Goal: Task Accomplishment & Management: Manage account settings

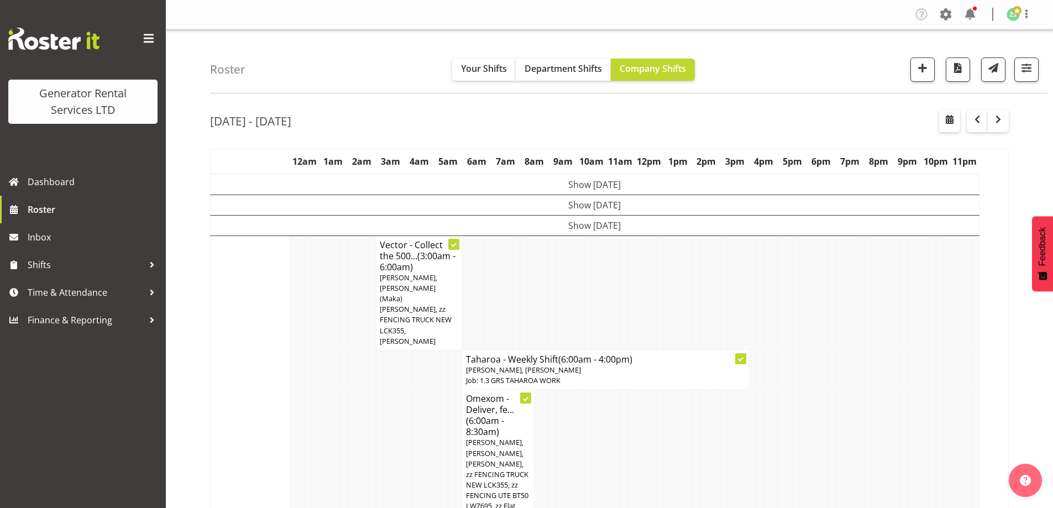
click at [360, 390] on td at bounding box center [358, 474] width 7 height 168
click at [394, 427] on td at bounding box center [394, 474] width 7 height 168
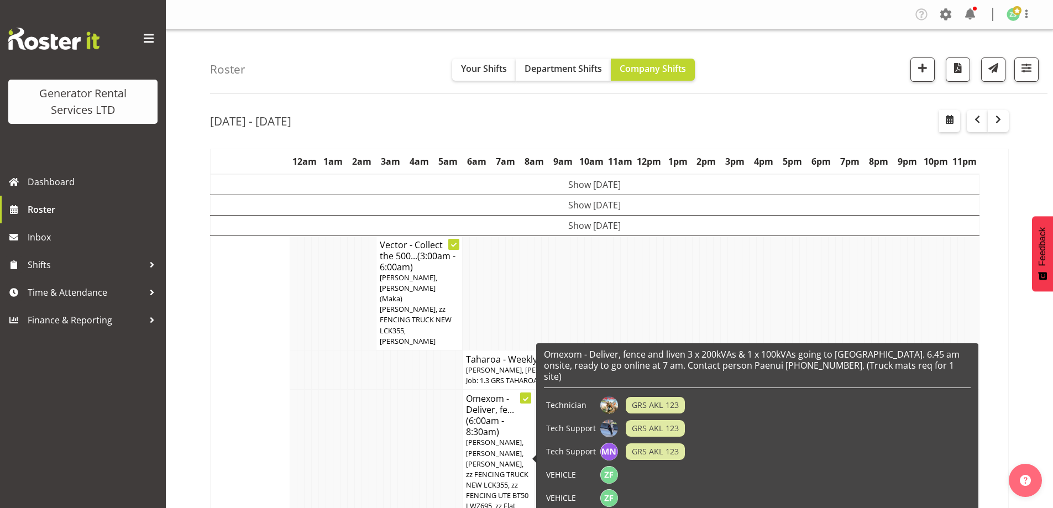
click at [396, 390] on td at bounding box center [394, 474] width 7 height 168
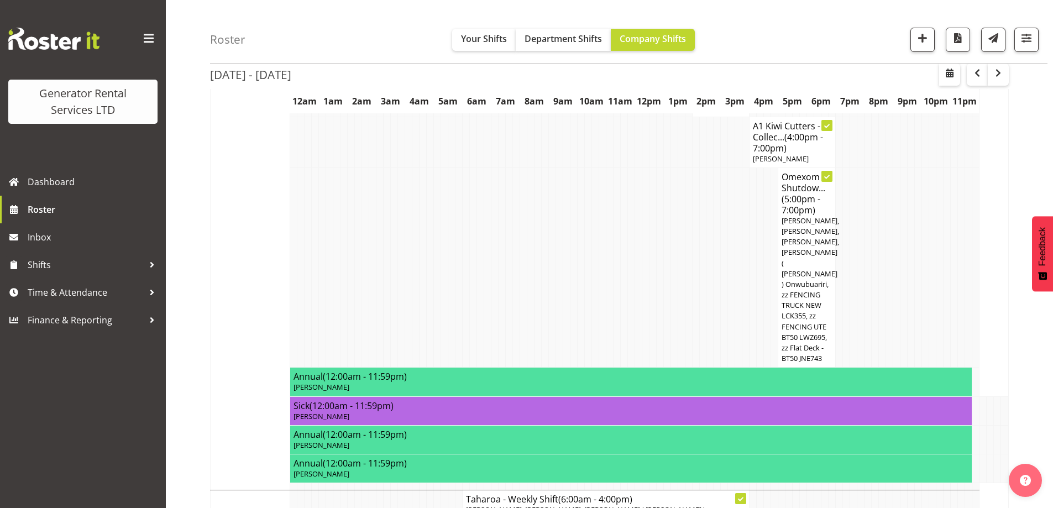
scroll to position [939, 0]
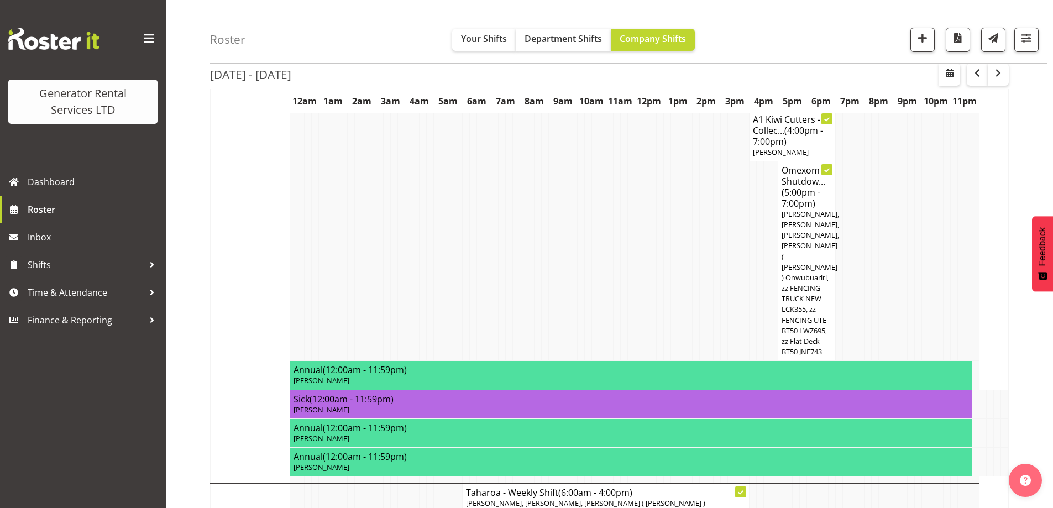
click at [715, 220] on td at bounding box center [716, 261] width 7 height 200
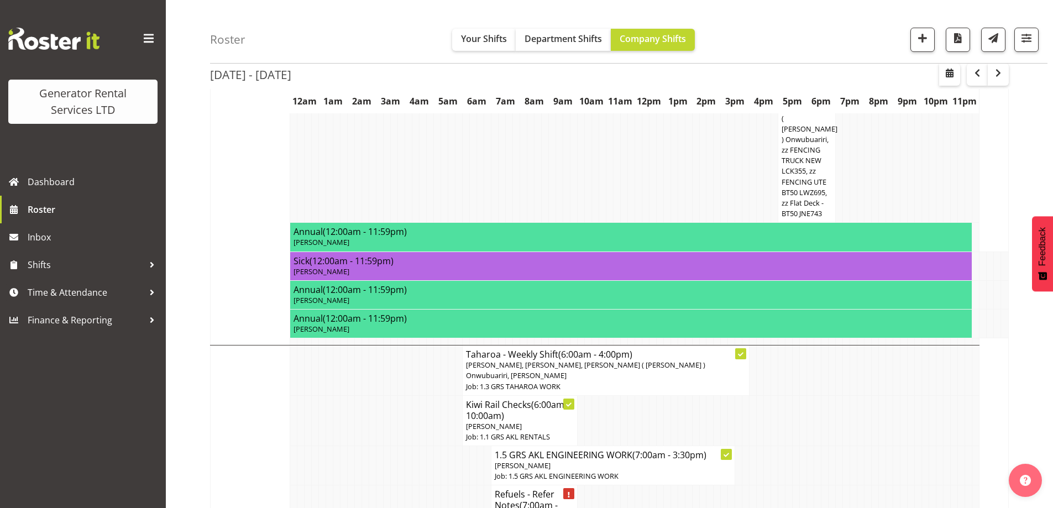
scroll to position [1216, 0]
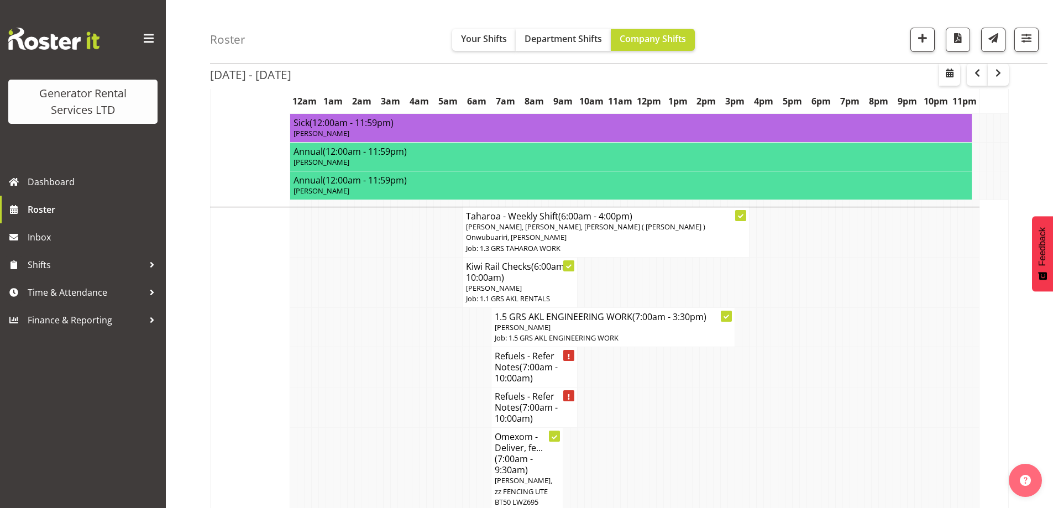
click at [321, 387] on td at bounding box center [322, 407] width 7 height 40
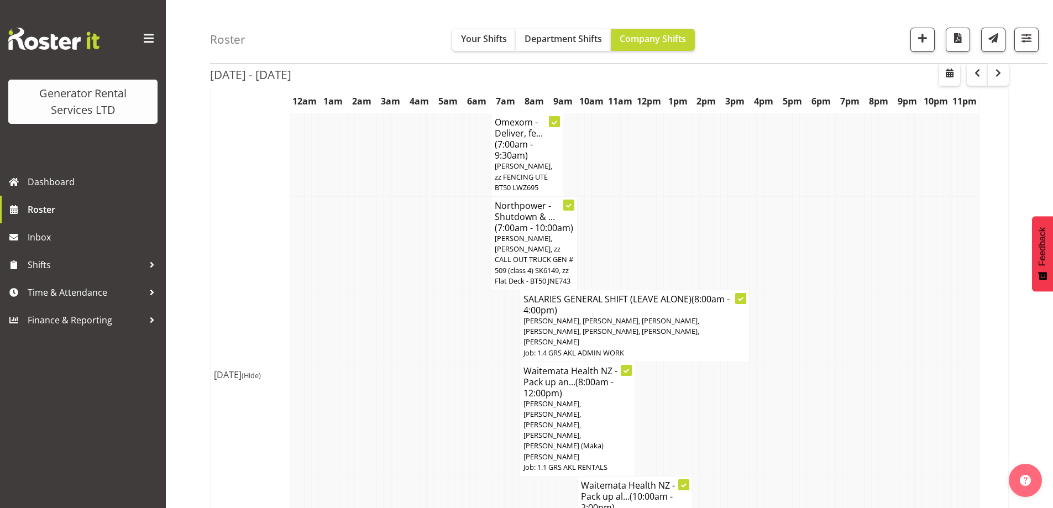
scroll to position [1547, 0]
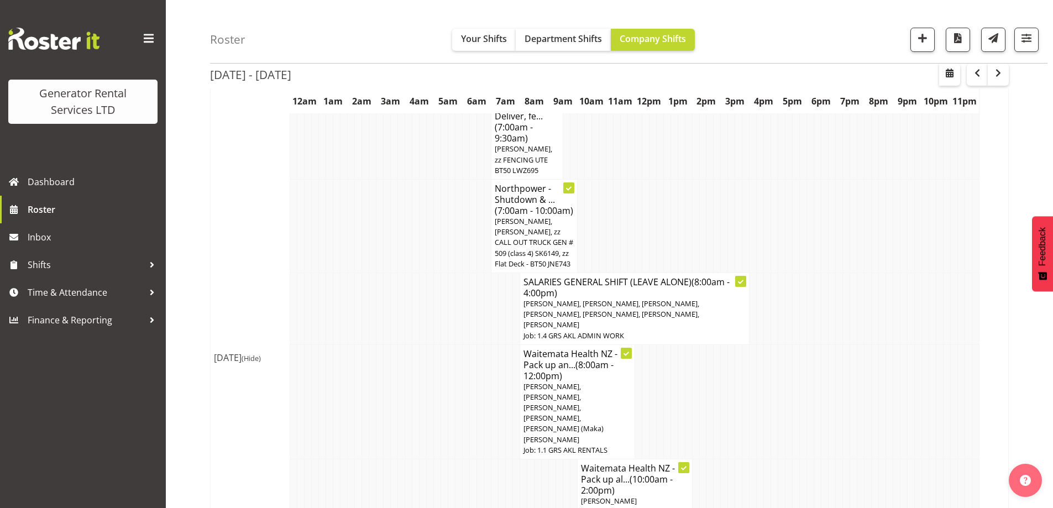
drag, startPoint x: 411, startPoint y: 330, endPoint x: 386, endPoint y: 319, distance: 26.5
click at [410, 344] on td at bounding box center [408, 401] width 7 height 114
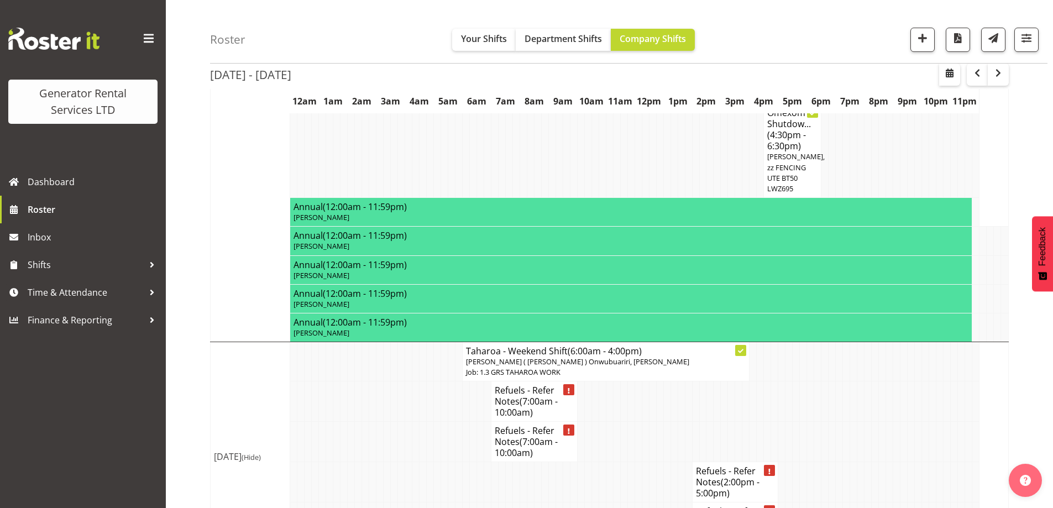
scroll to position [2210, 0]
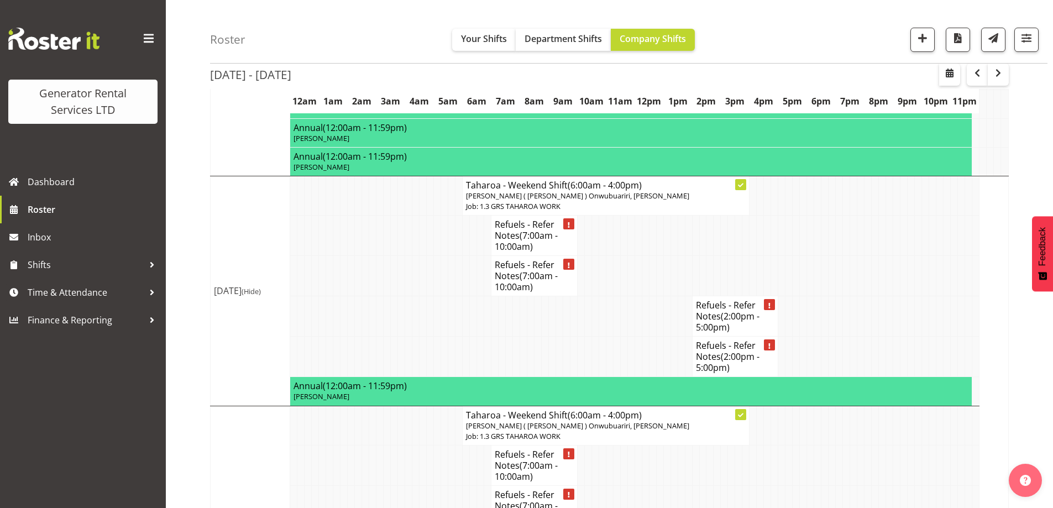
click at [396, 445] on td at bounding box center [394, 465] width 7 height 40
click at [406, 445] on td at bounding box center [408, 465] width 7 height 40
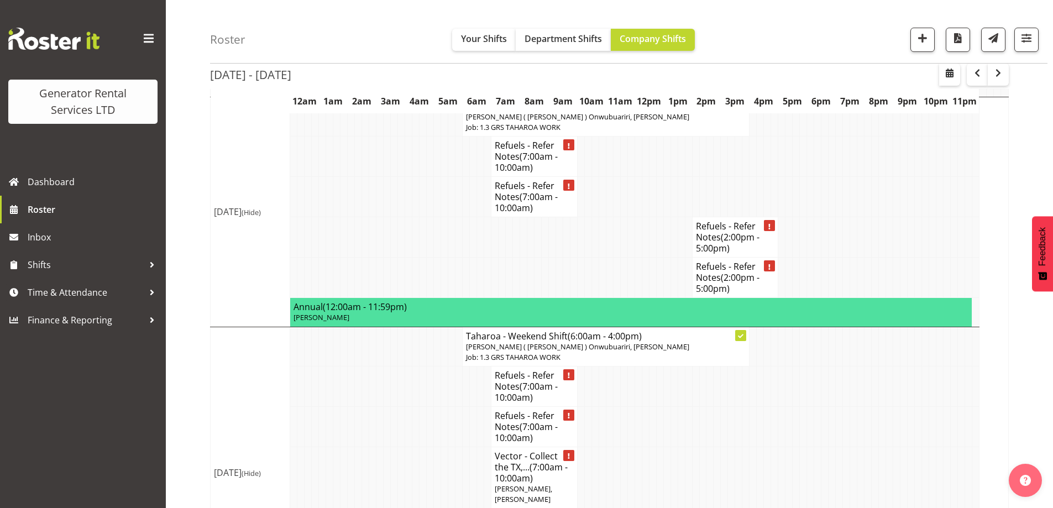
scroll to position [2302, 0]
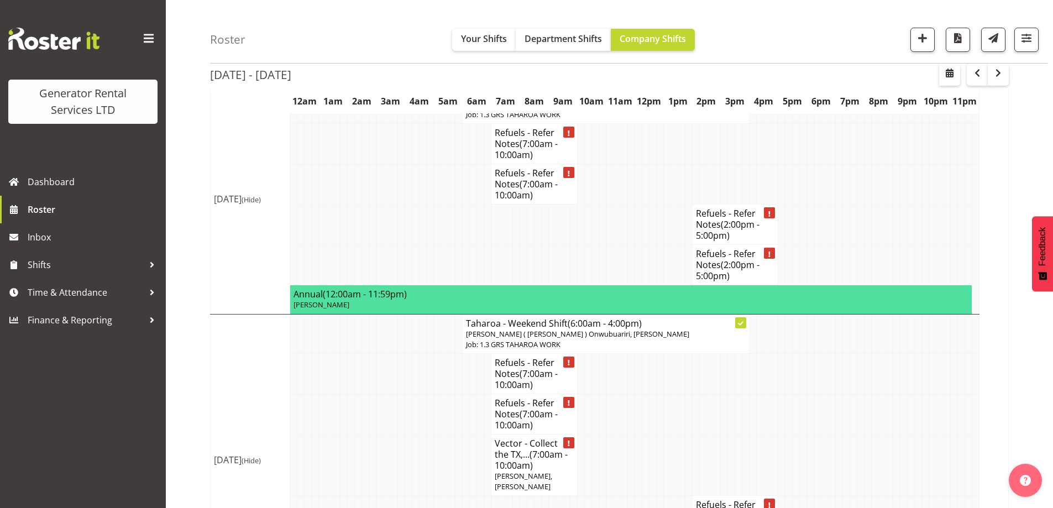
click at [367, 434] on td at bounding box center [365, 464] width 7 height 61
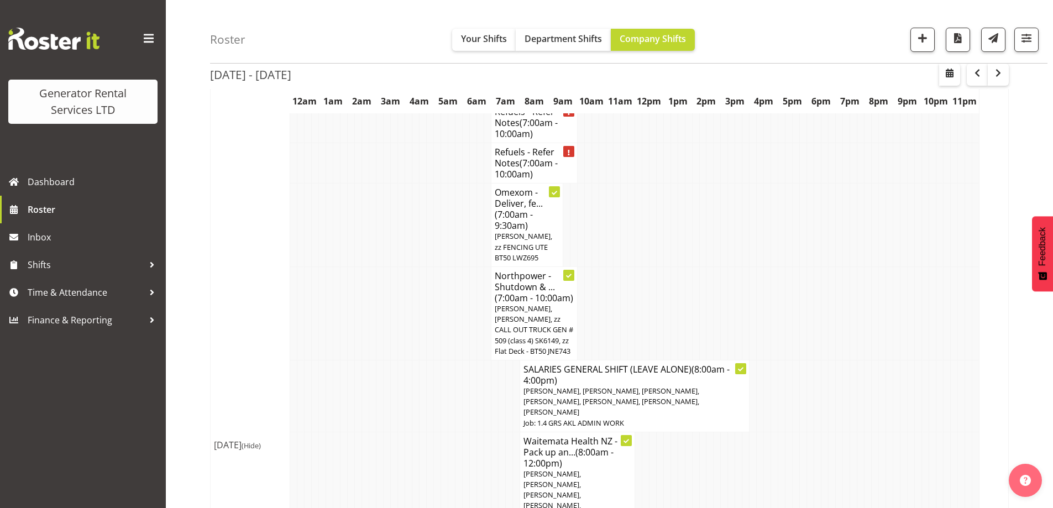
scroll to position [1418, 0]
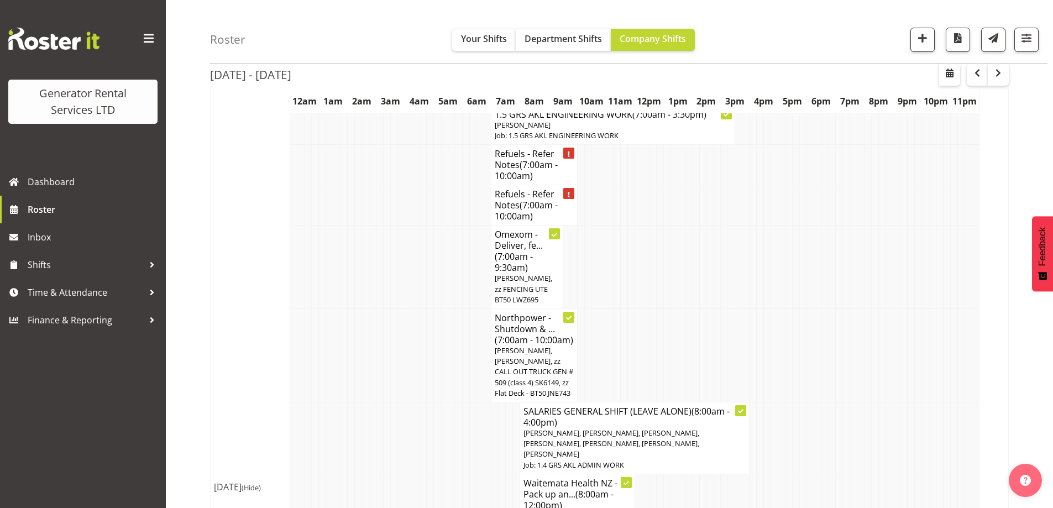
click at [447, 309] on td at bounding box center [444, 355] width 7 height 93
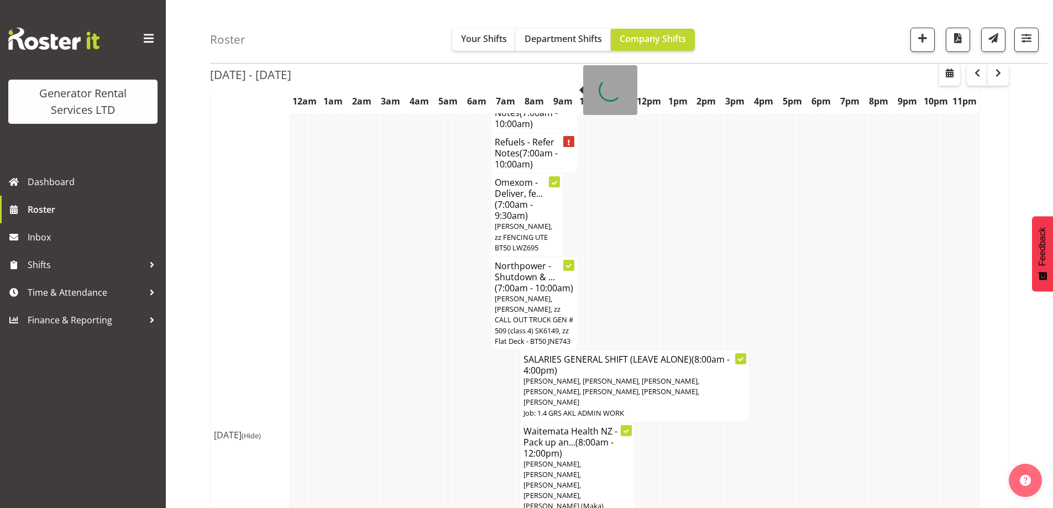
scroll to position [1363, 0]
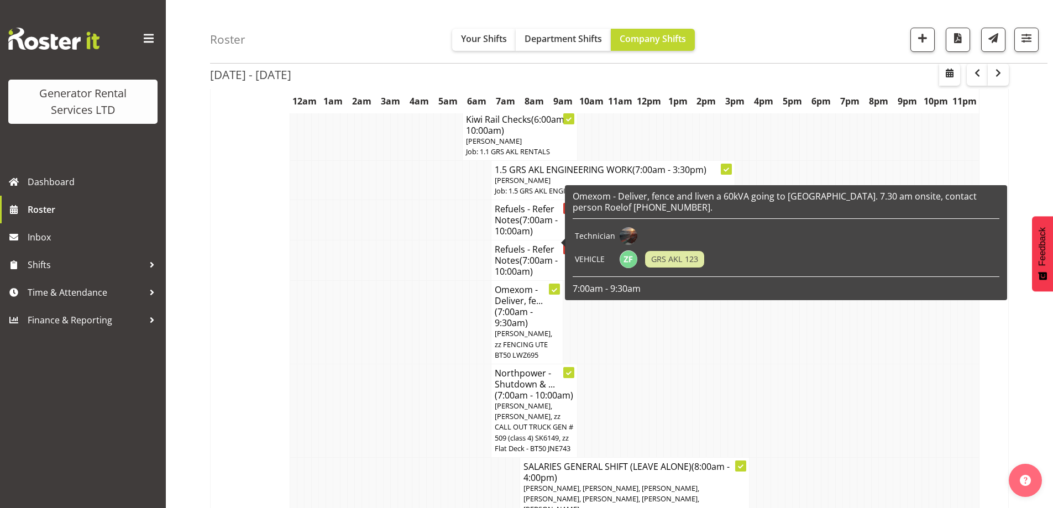
click at [463, 281] on td at bounding box center [466, 322] width 7 height 83
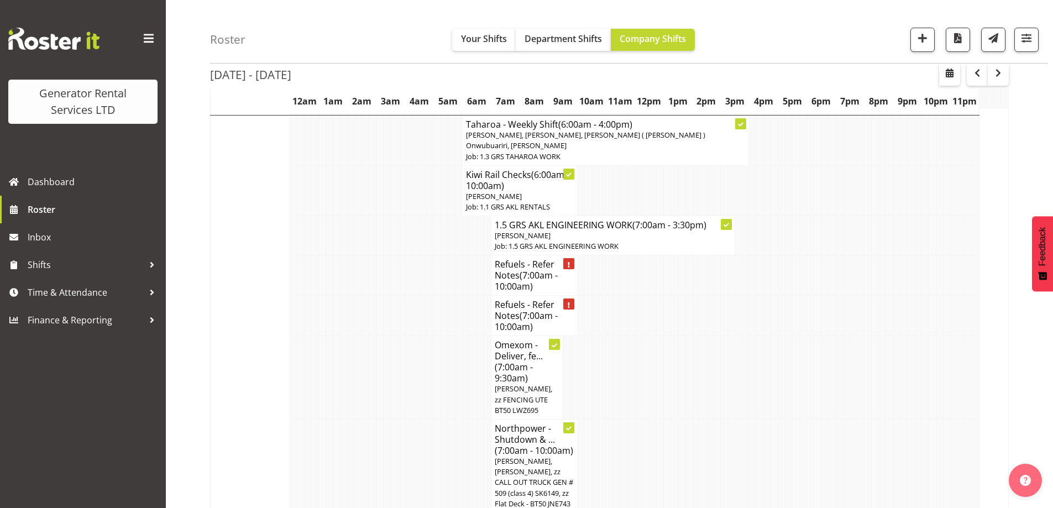
scroll to position [1252, 0]
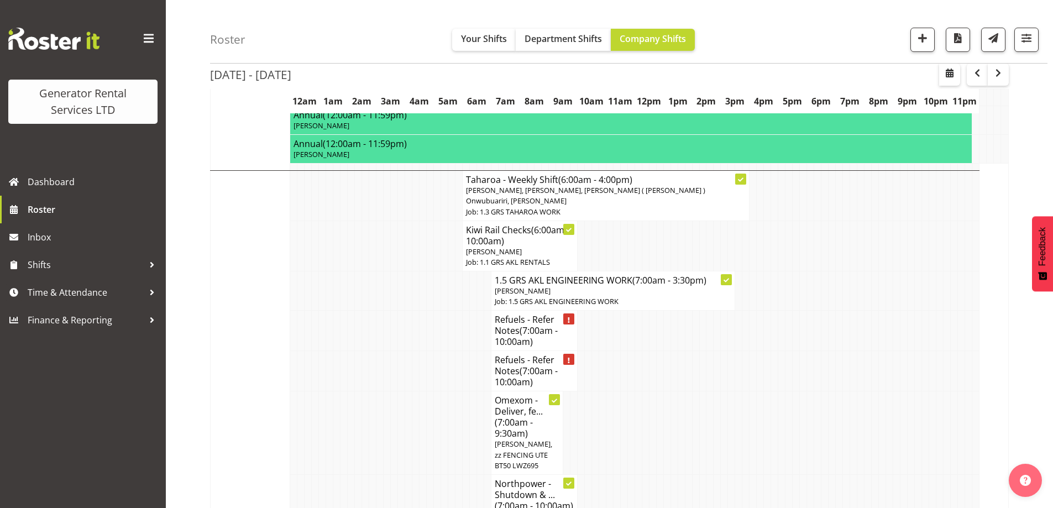
click at [381, 311] on td at bounding box center [379, 331] width 7 height 40
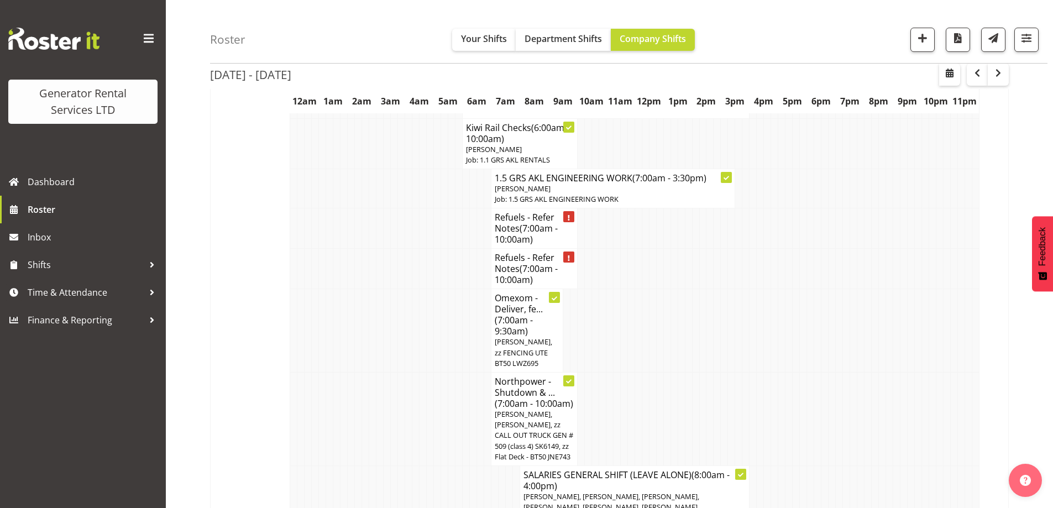
scroll to position [1418, 0]
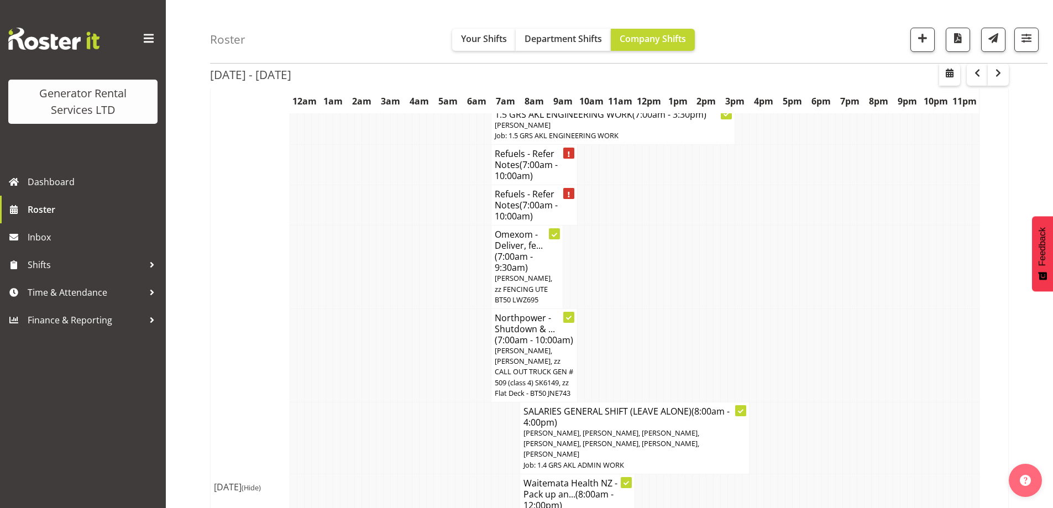
click at [361, 320] on tr "Northpower - Shutdown & ... (7:00am - 10:00am) Craig Barrett, Sam Carter, zz CA…" at bounding box center [610, 355] width 798 height 93
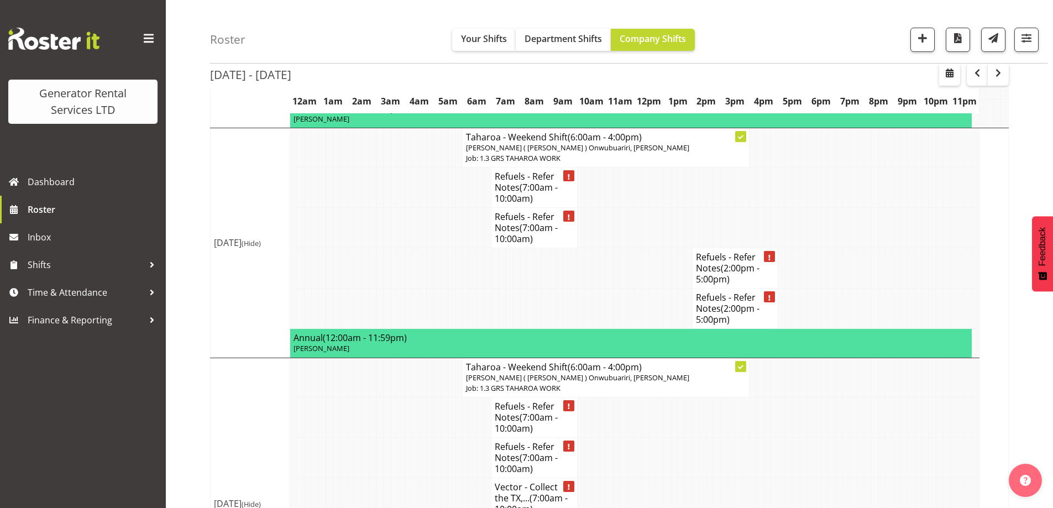
scroll to position [2302, 0]
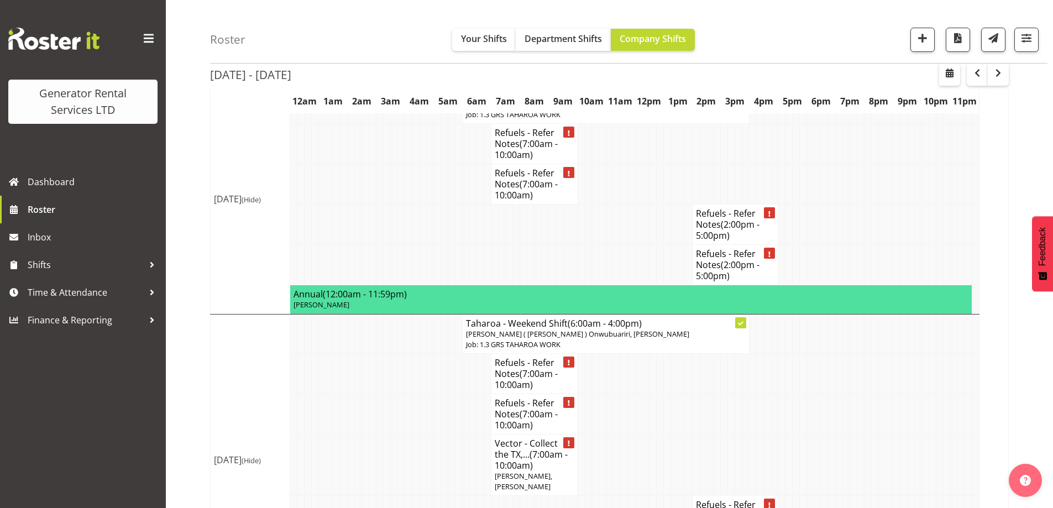
click at [375, 354] on td at bounding box center [372, 374] width 7 height 40
click at [427, 496] on td at bounding box center [430, 516] width 7 height 40
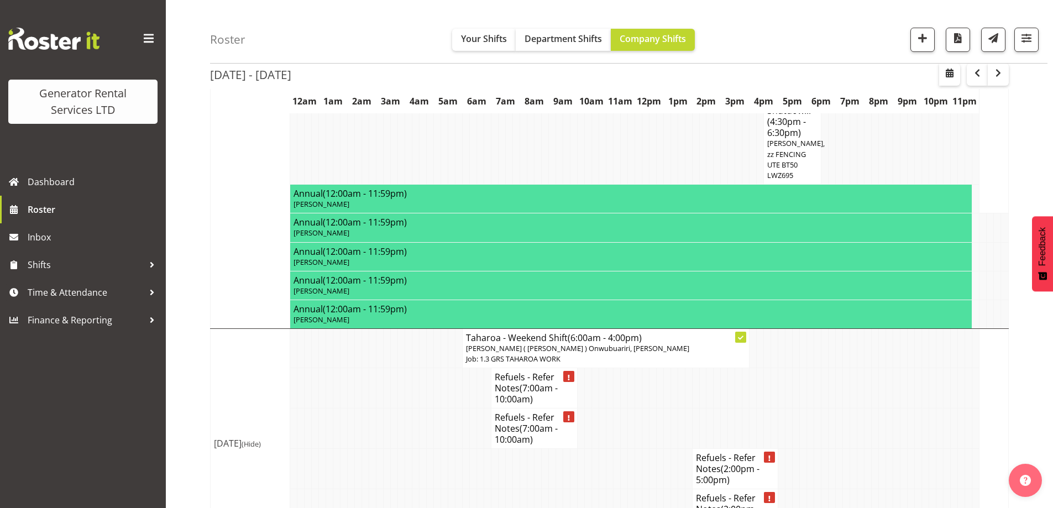
scroll to position [1971, 0]
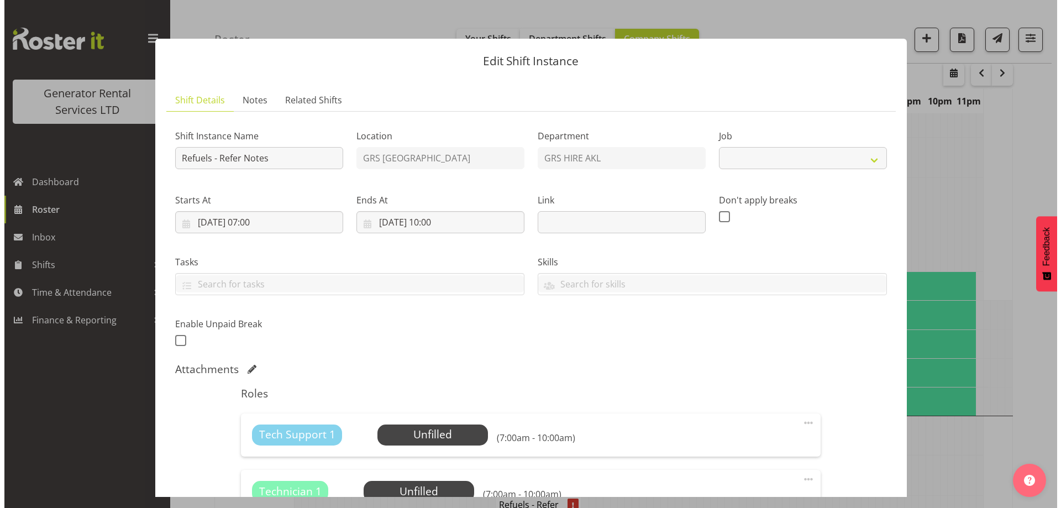
scroll to position [1960, 0]
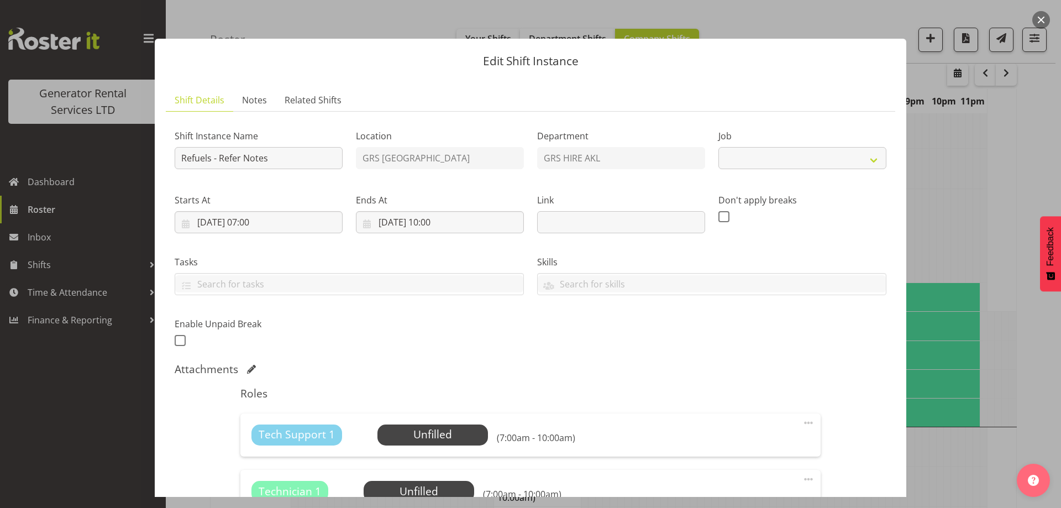
select select "9"
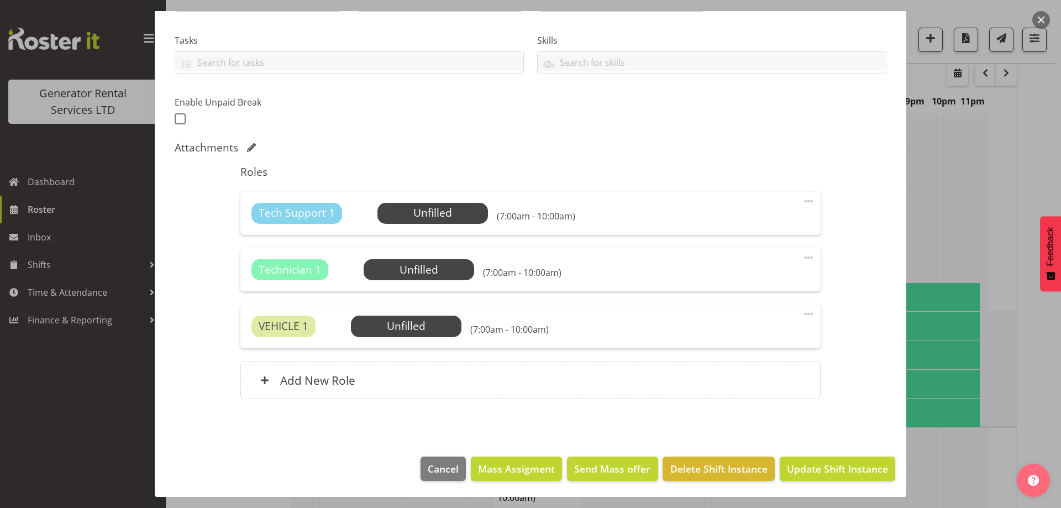
scroll to position [222, 0]
click at [955, 375] on div at bounding box center [530, 254] width 1061 height 508
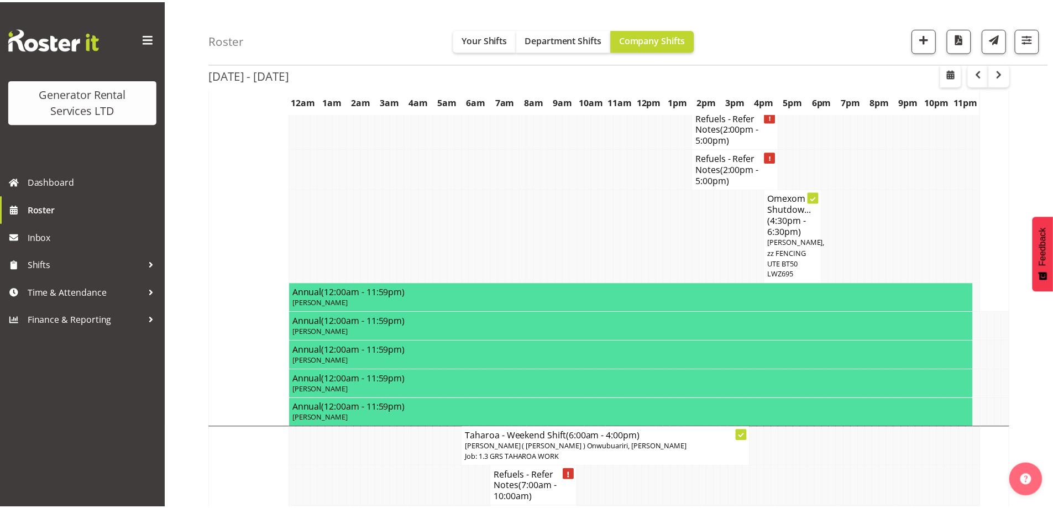
scroll to position [1971, 0]
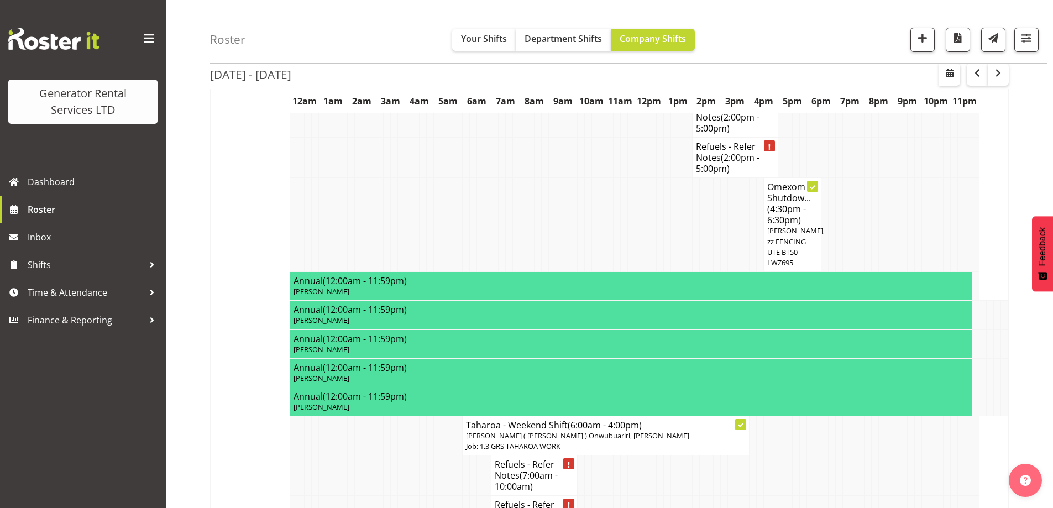
click at [308, 455] on td at bounding box center [307, 475] width 7 height 40
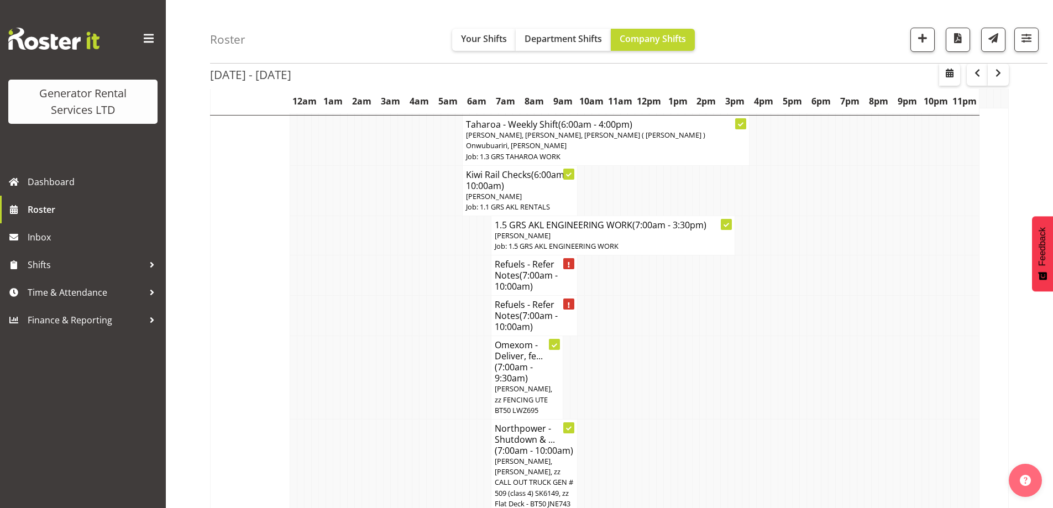
scroll to position [1252, 0]
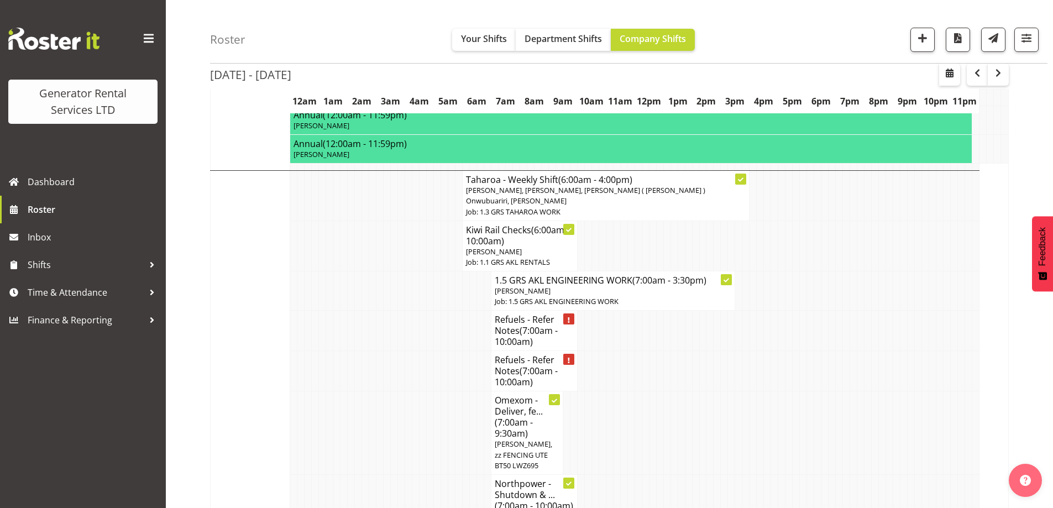
click at [344, 351] on td at bounding box center [343, 371] width 7 height 40
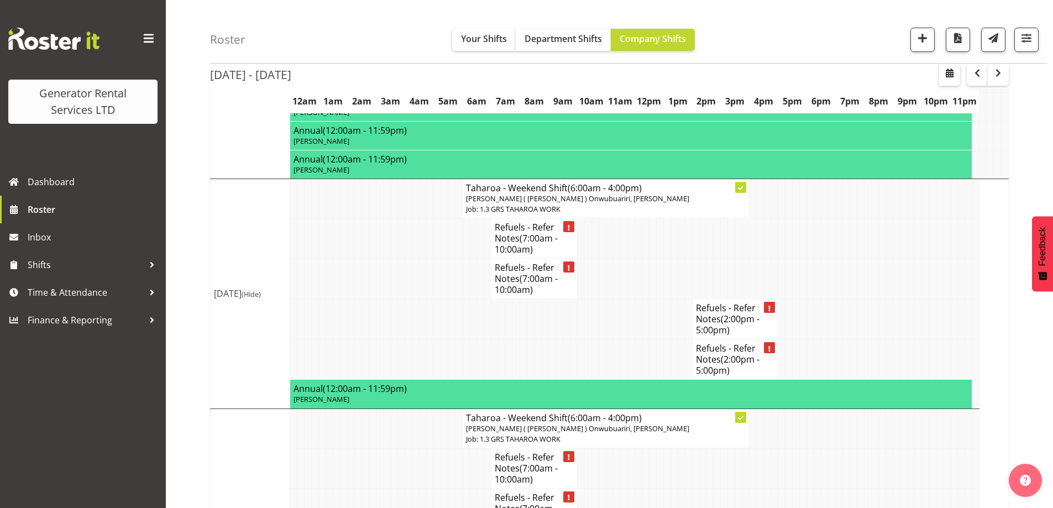
scroll to position [2247, 0]
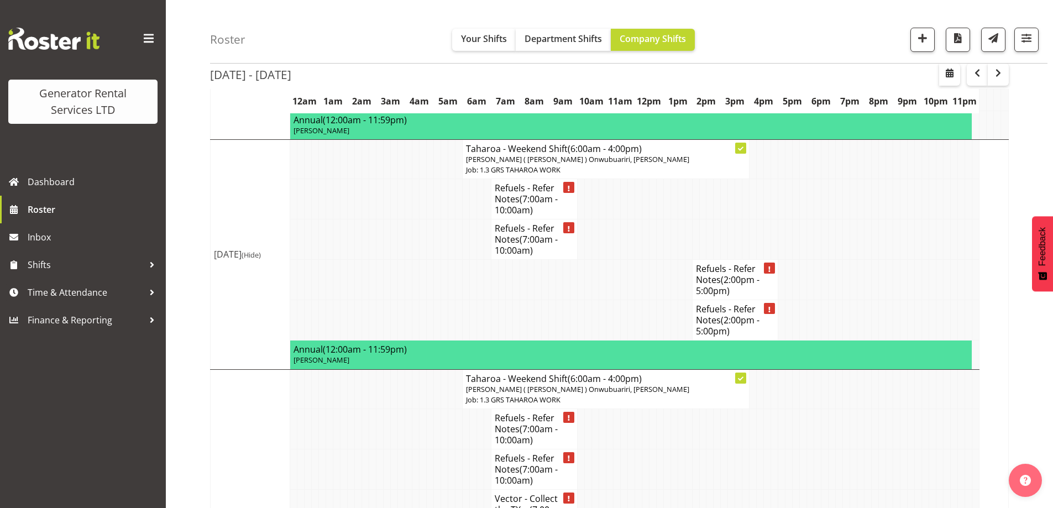
click at [385, 449] on td at bounding box center [387, 469] width 7 height 40
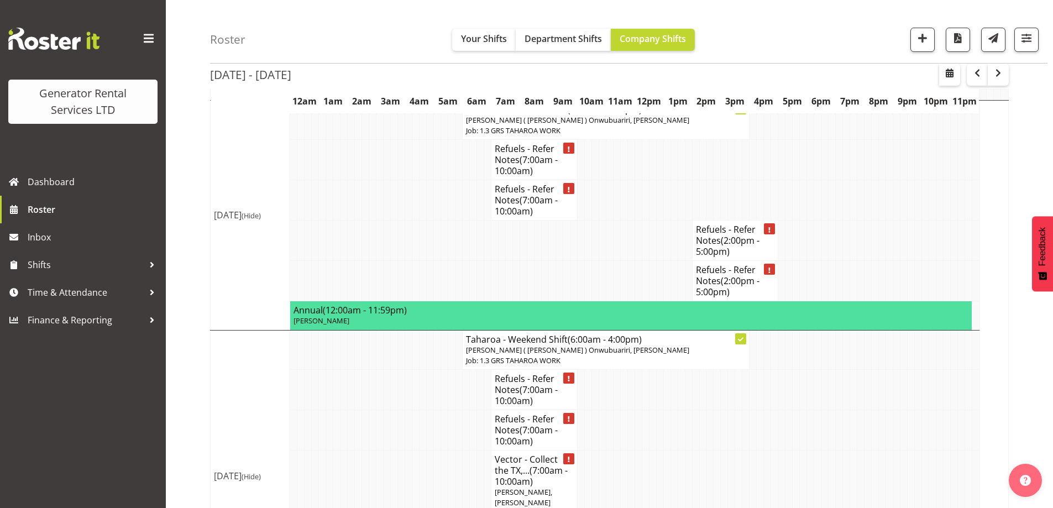
scroll to position [2302, 0]
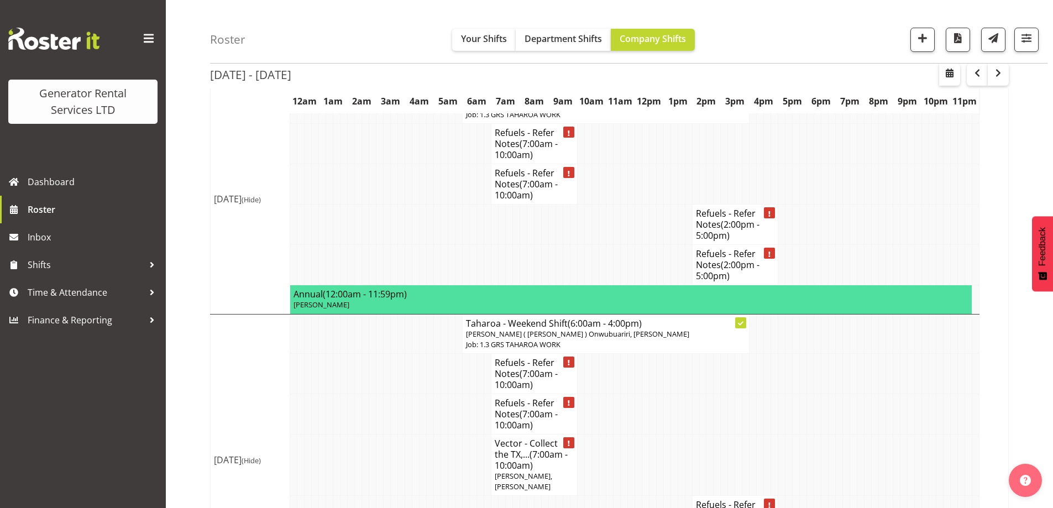
click at [374, 434] on td at bounding box center [372, 464] width 7 height 61
click at [364, 394] on td at bounding box center [365, 414] width 7 height 40
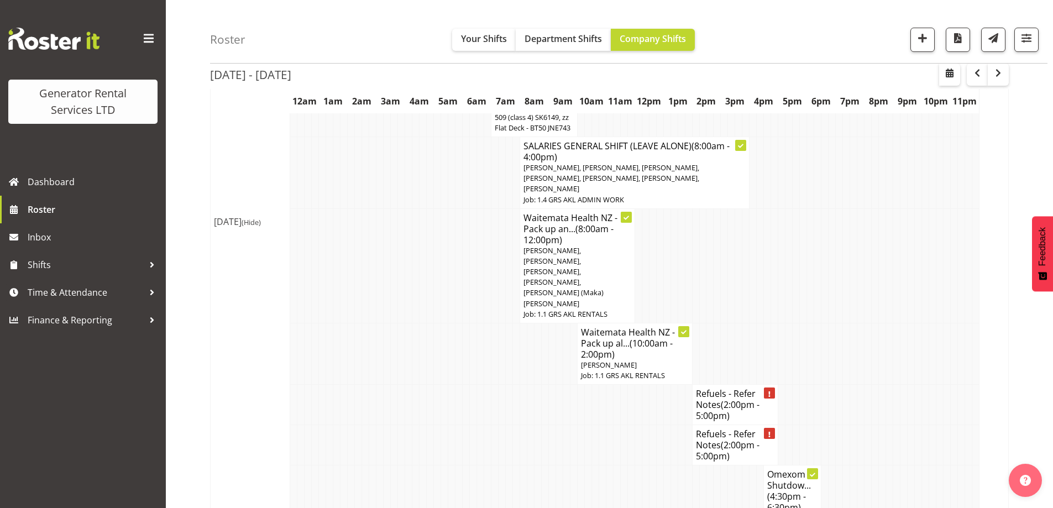
scroll to position [1473, 0]
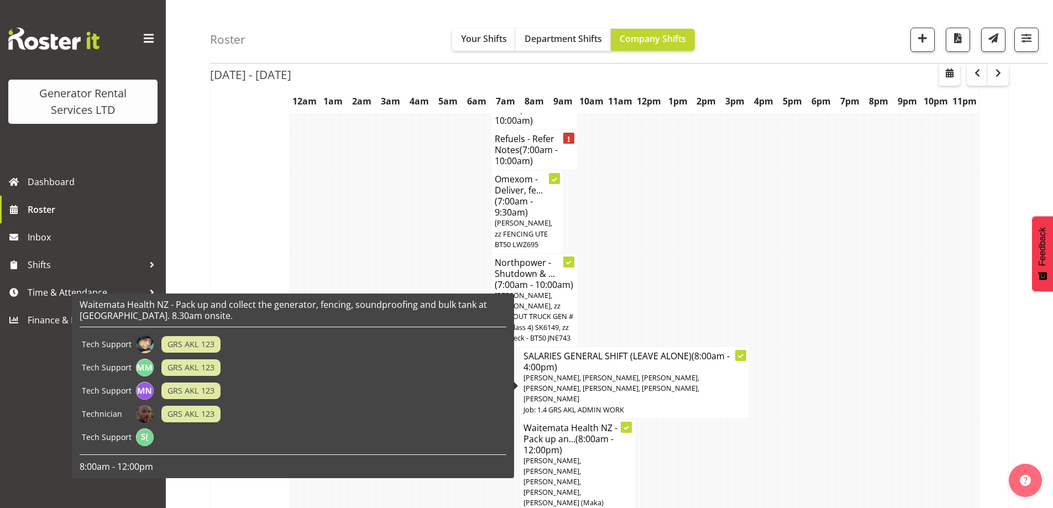
click at [544, 455] on span "[PERSON_NAME], [PERSON_NAME], [PERSON_NAME], [PERSON_NAME], [PERSON_NAME] (Maka…" at bounding box center [563, 486] width 80 height 63
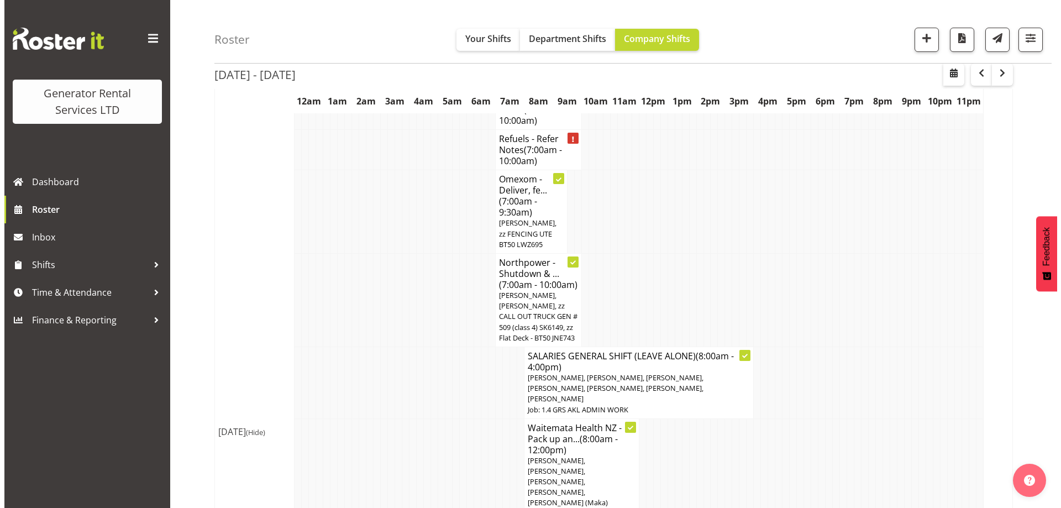
scroll to position [1462, 0]
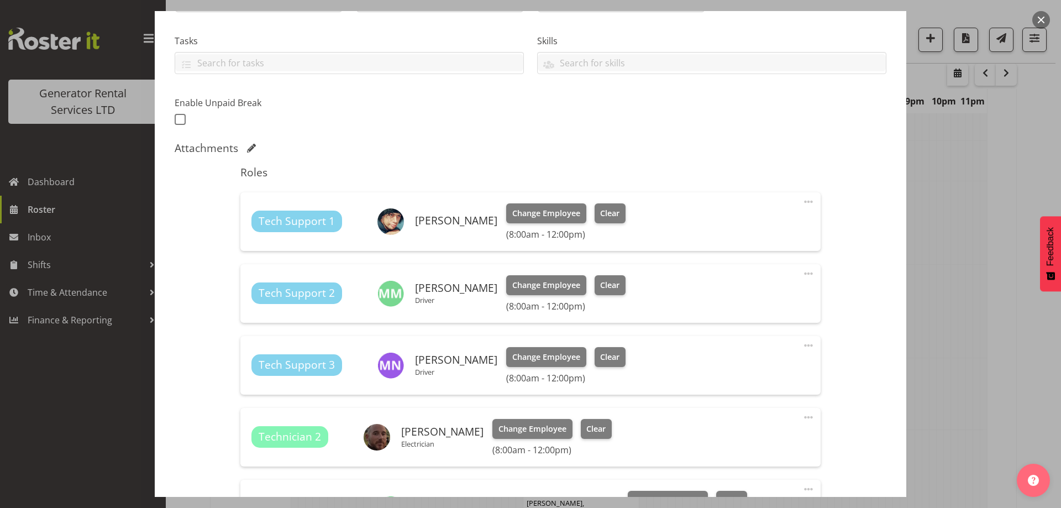
select select "9"
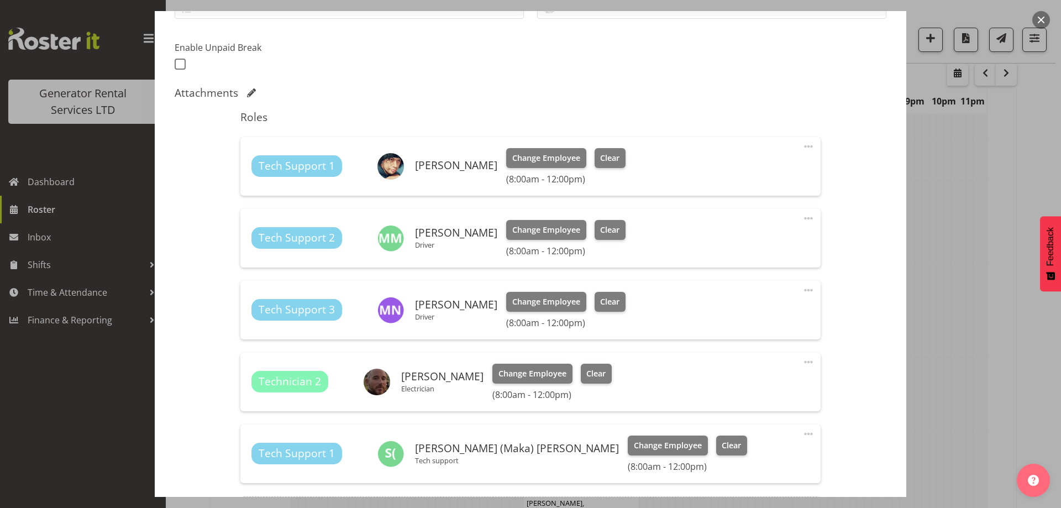
scroll to position [412, 0]
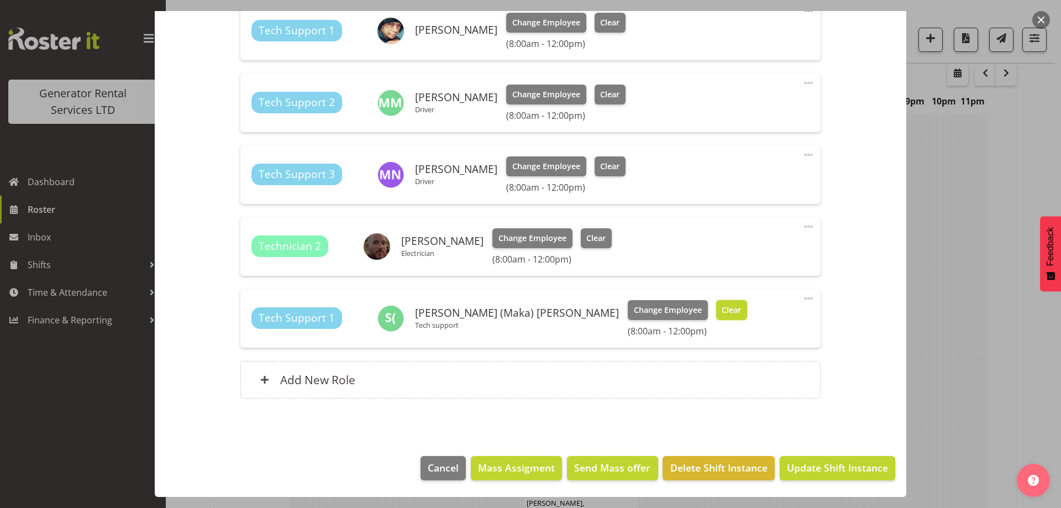
click at [722, 312] on span "Clear" at bounding box center [731, 310] width 19 height 12
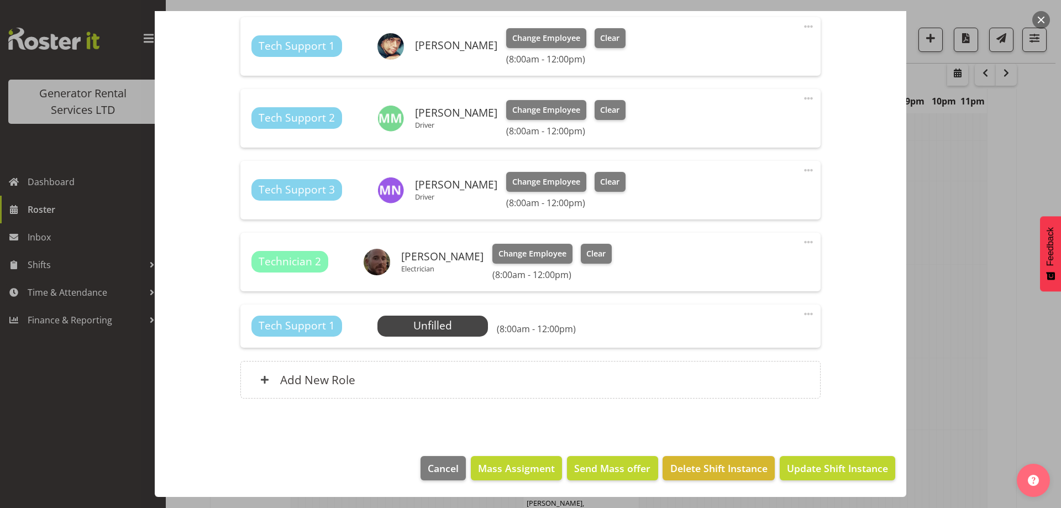
click at [802, 314] on span at bounding box center [808, 313] width 13 height 13
click at [740, 384] on link "Delete" at bounding box center [762, 378] width 106 height 20
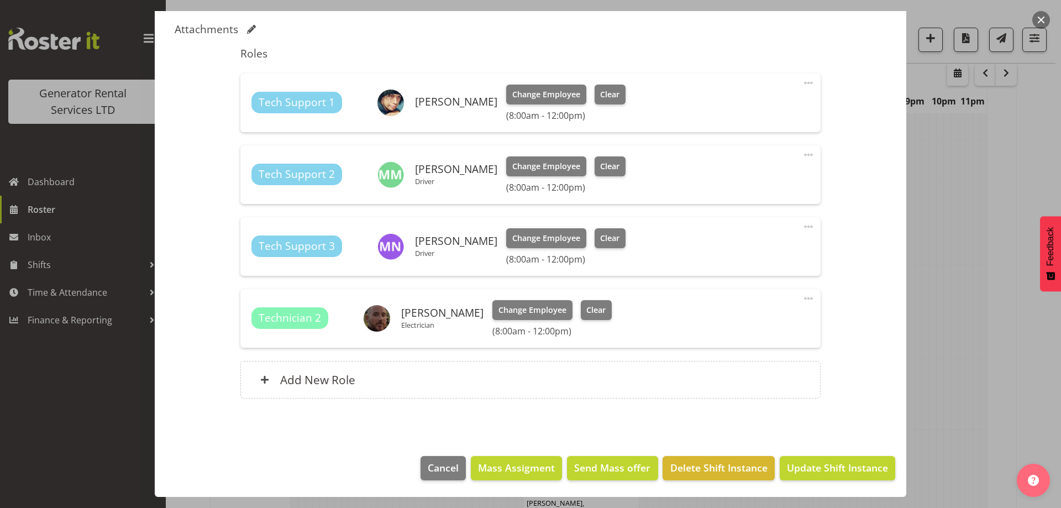
scroll to position [340, 0]
click at [490, 377] on div "Add New Role" at bounding box center [530, 380] width 580 height 38
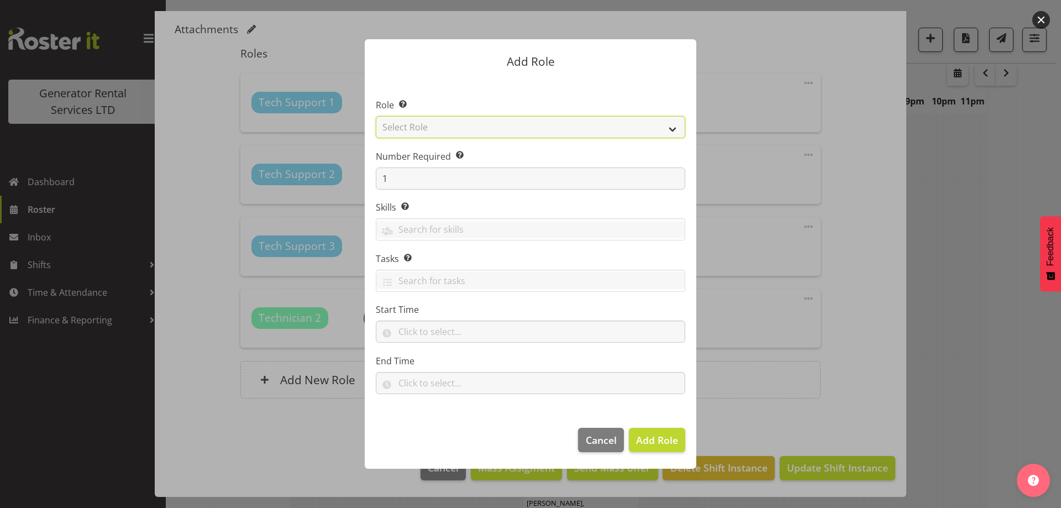
click at [471, 129] on select "Select Role Account Manager Electrician Engineering GM HSEQ manager MECH Mechan…" at bounding box center [530, 127] width 309 height 22
select select "21"
click at [376, 116] on select "Select Role Account Manager Electrician Engineering GM HSEQ manager MECH Mechan…" at bounding box center [530, 127] width 309 height 22
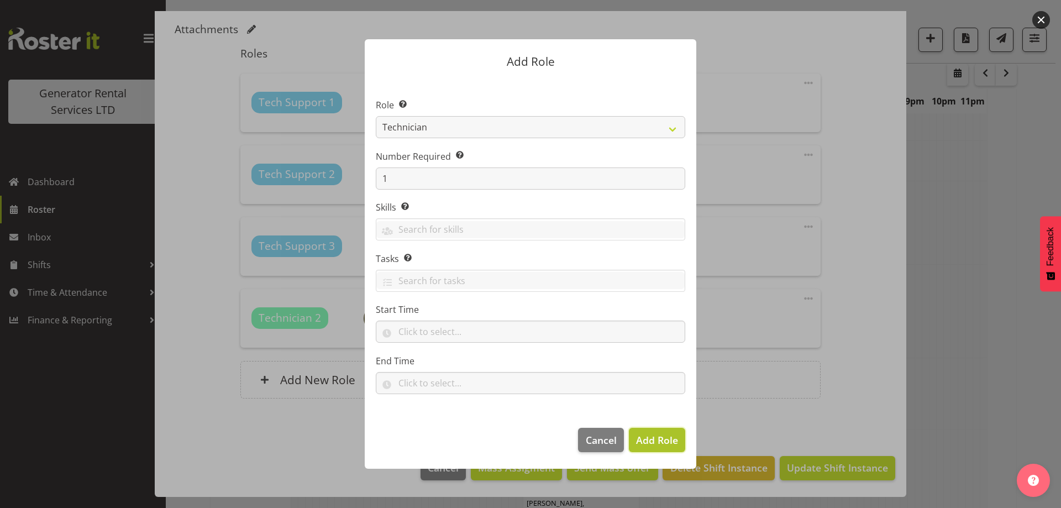
click at [669, 441] on span "Add Role" at bounding box center [657, 439] width 42 height 13
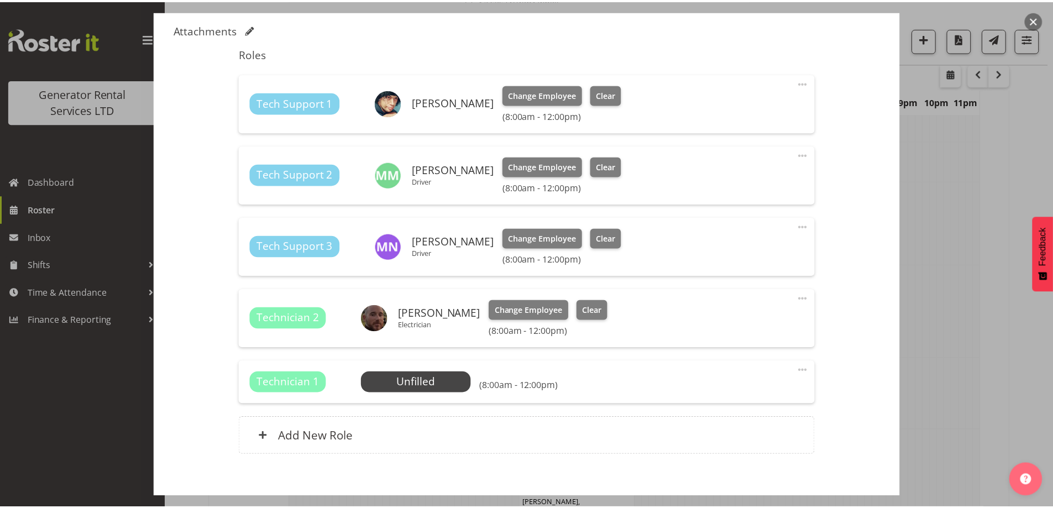
scroll to position [1473, 0]
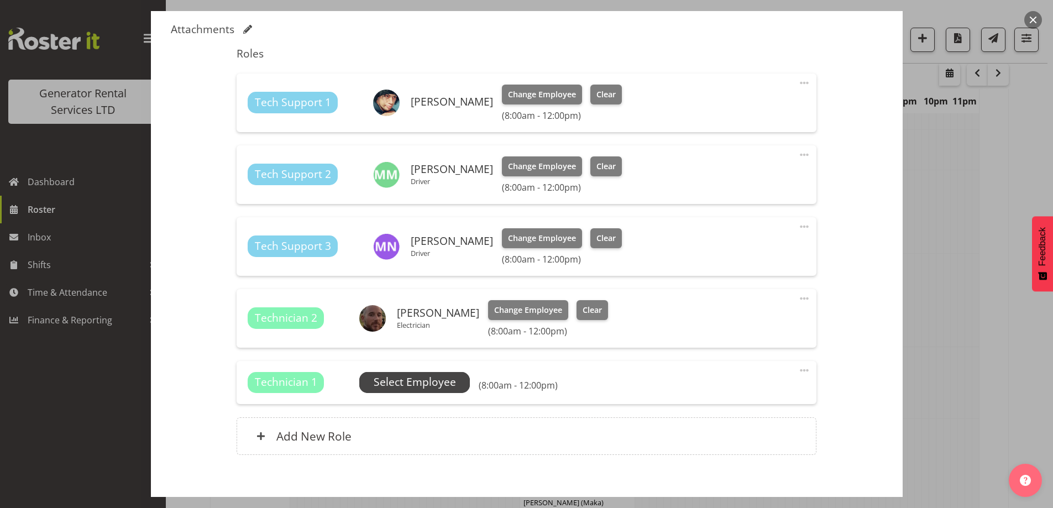
click at [451, 389] on span "Select Employee" at bounding box center [415, 382] width 82 height 16
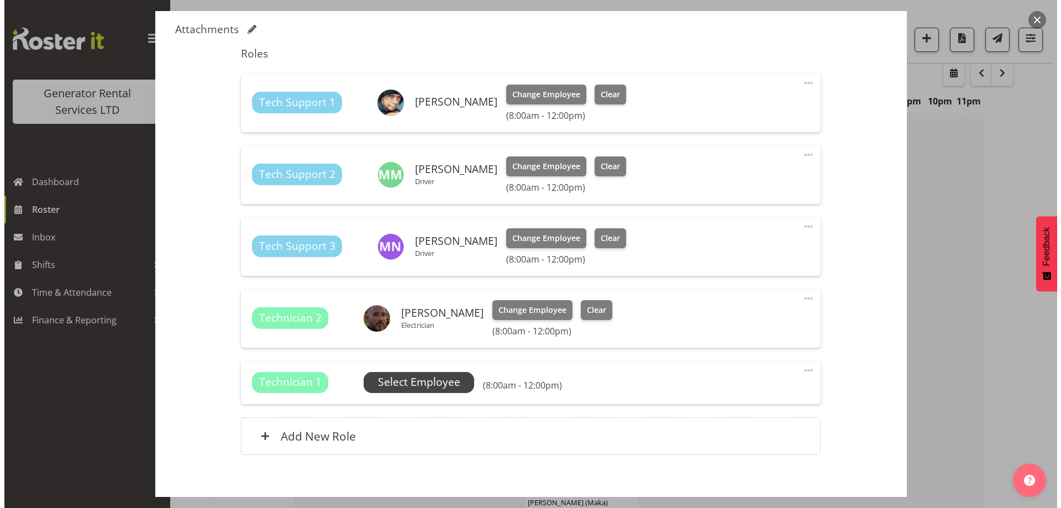
scroll to position [1462, 0]
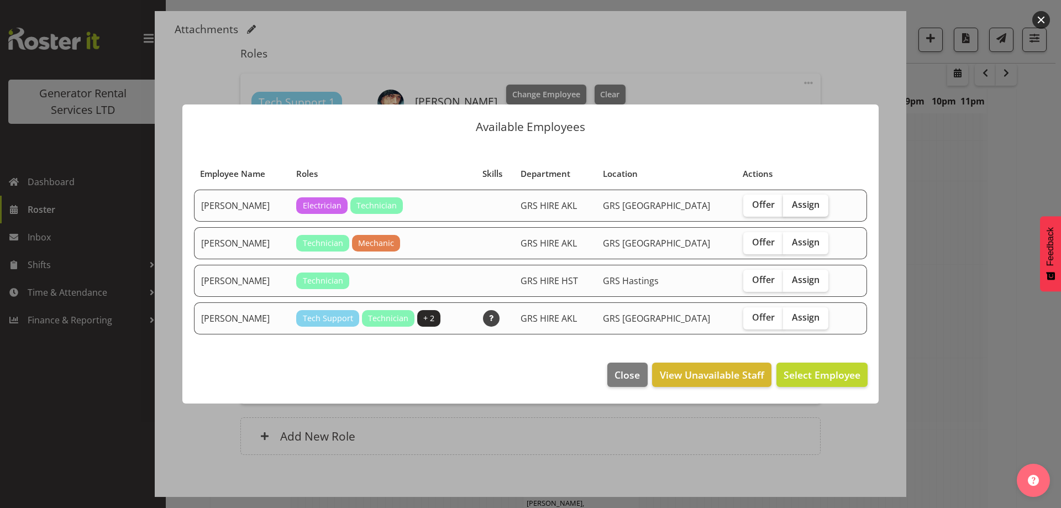
click at [799, 206] on span "Assign" at bounding box center [806, 204] width 28 height 11
click at [790, 206] on input "Assign" at bounding box center [786, 204] width 7 height 7
checkbox input "true"
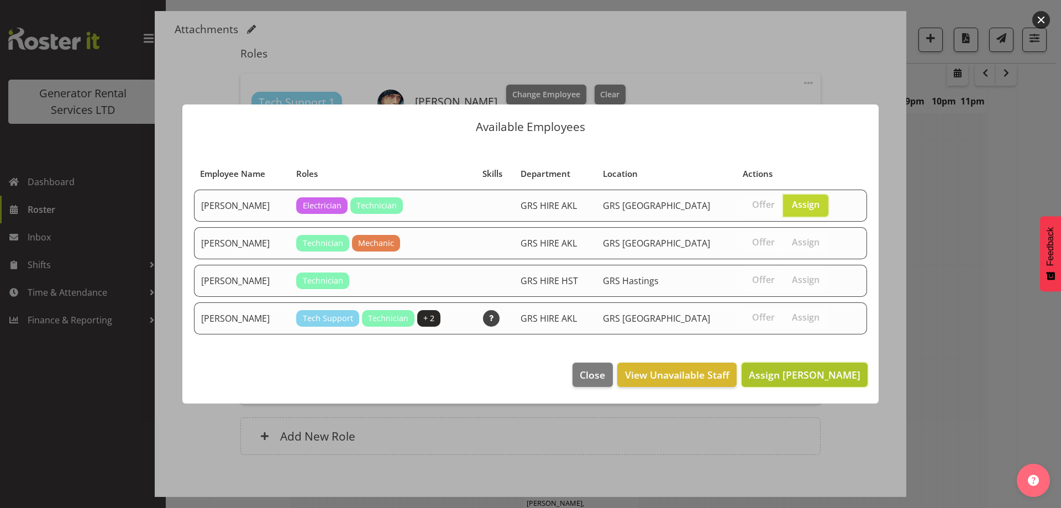
click at [787, 384] on button "Assign Daniel Watkinson" at bounding box center [805, 375] width 126 height 24
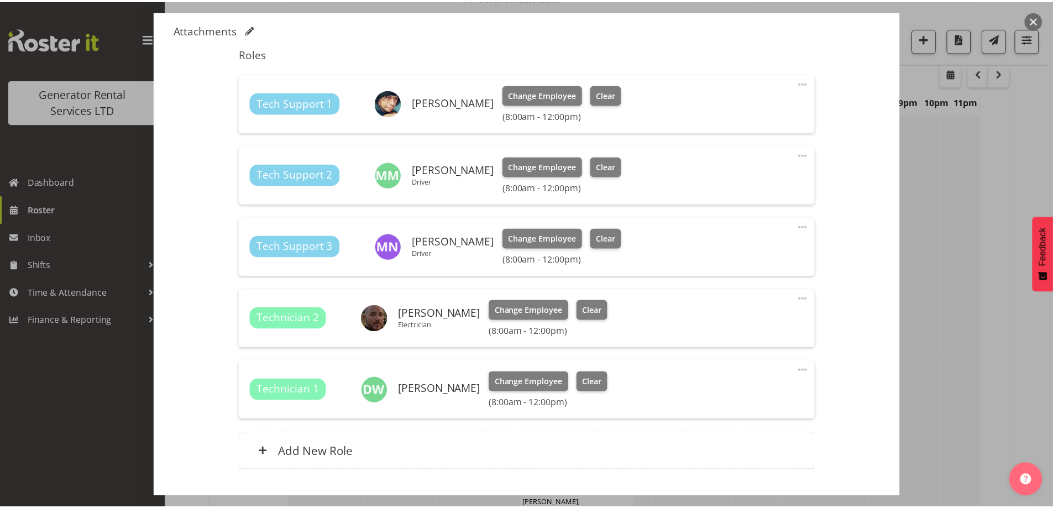
scroll to position [1473, 0]
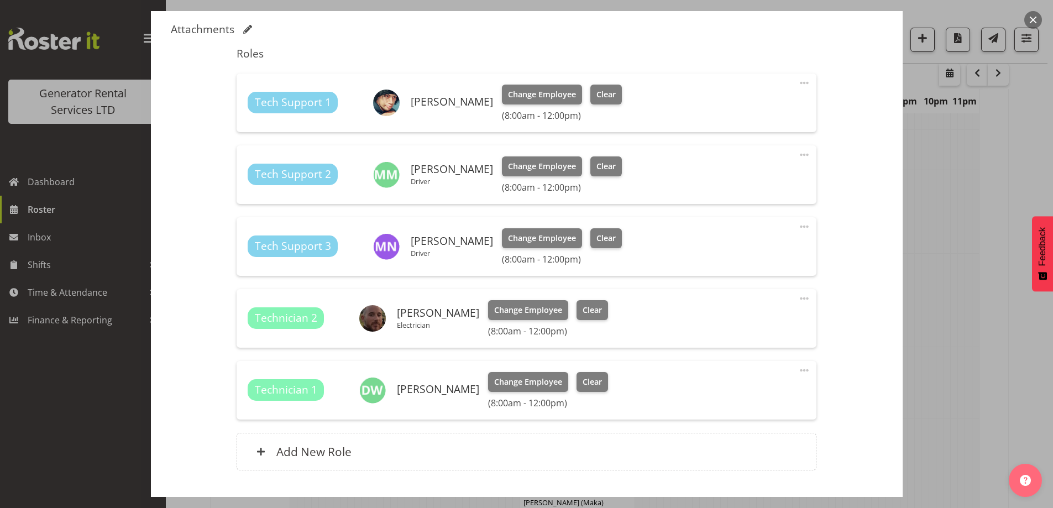
click at [938, 382] on div at bounding box center [526, 254] width 1053 height 508
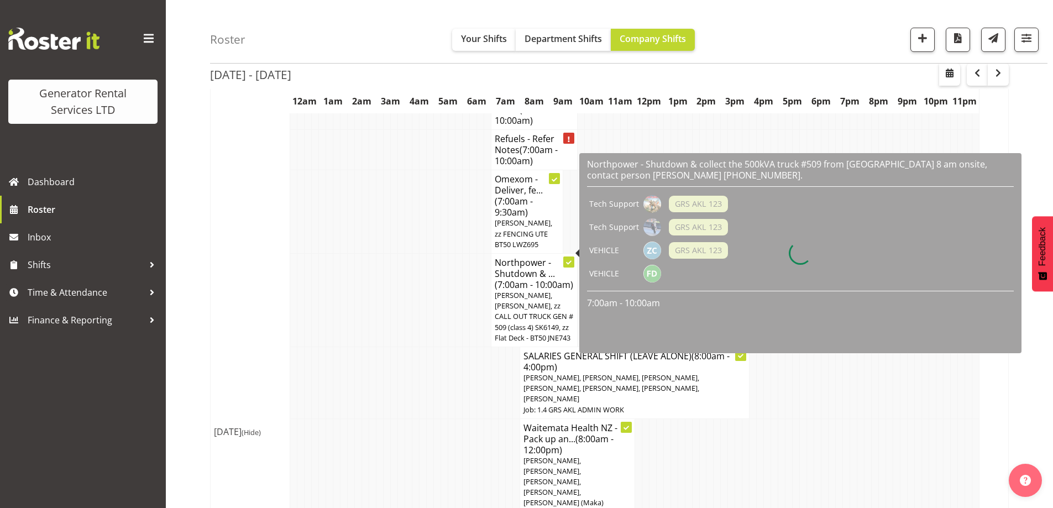
click at [616, 210] on div at bounding box center [800, 253] width 442 height 200
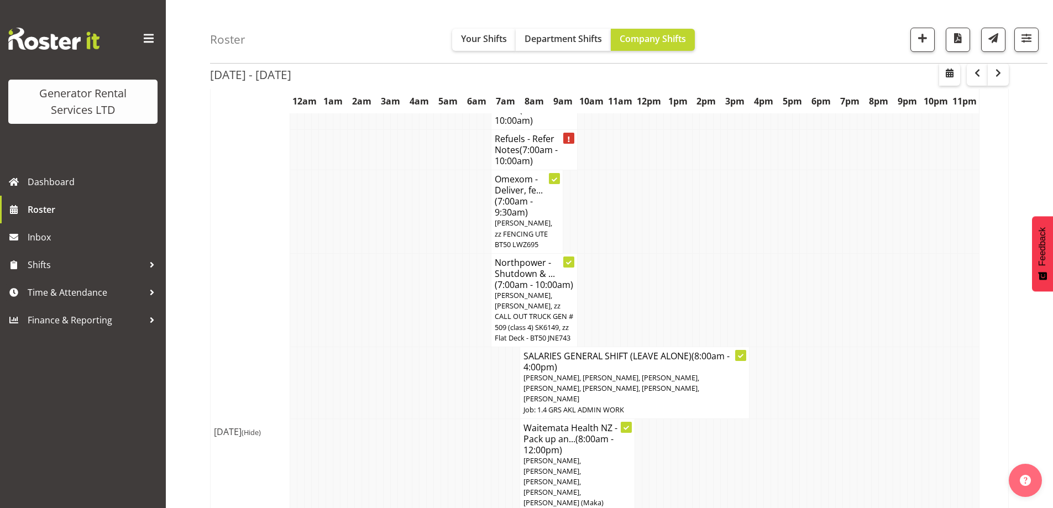
click at [456, 346] on td at bounding box center [458, 382] width 7 height 72
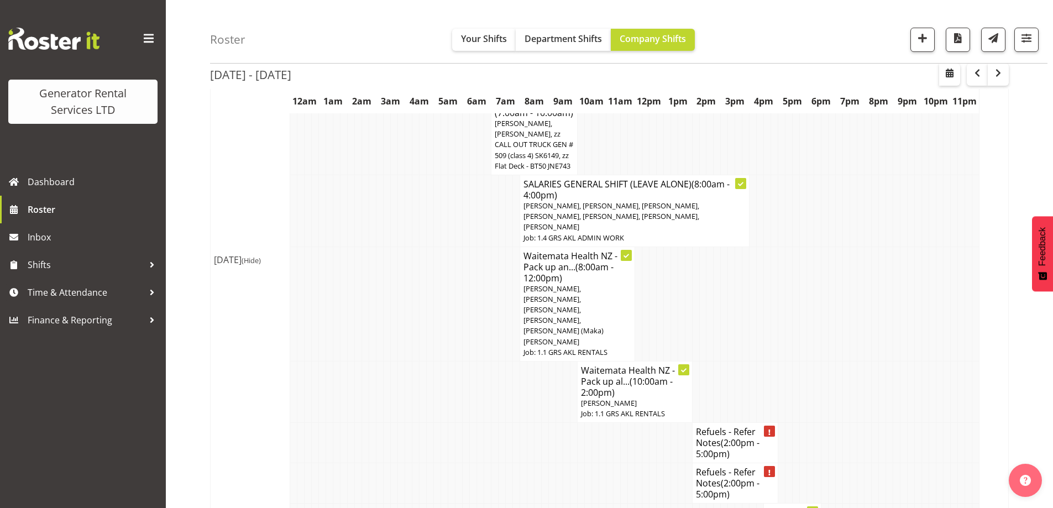
scroll to position [1639, 0]
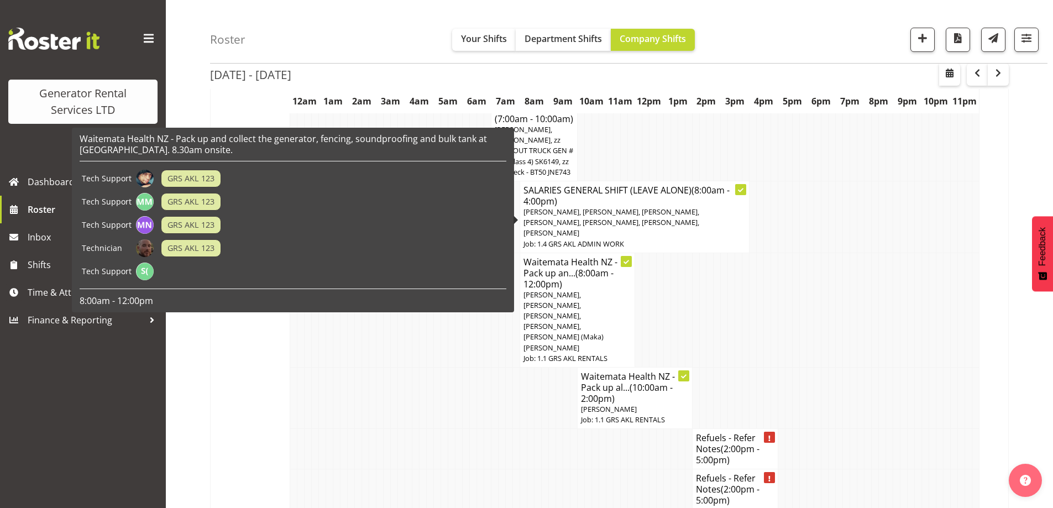
click at [522, 253] on td "Waitemata Health NZ - Pack up an... (8:00am - 12:00pm) Caleb Phillips, Michael …" at bounding box center [576, 310] width 115 height 114
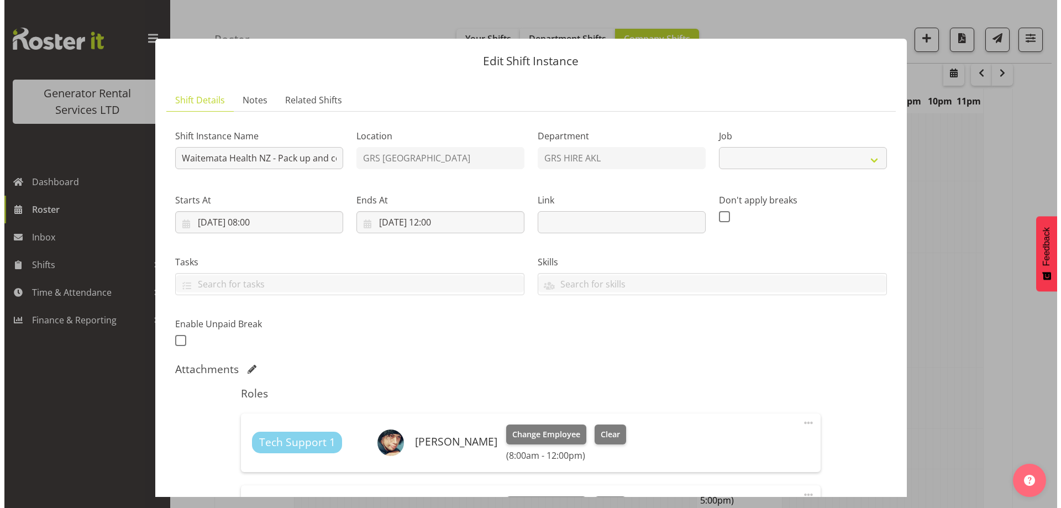
scroll to position [1628, 0]
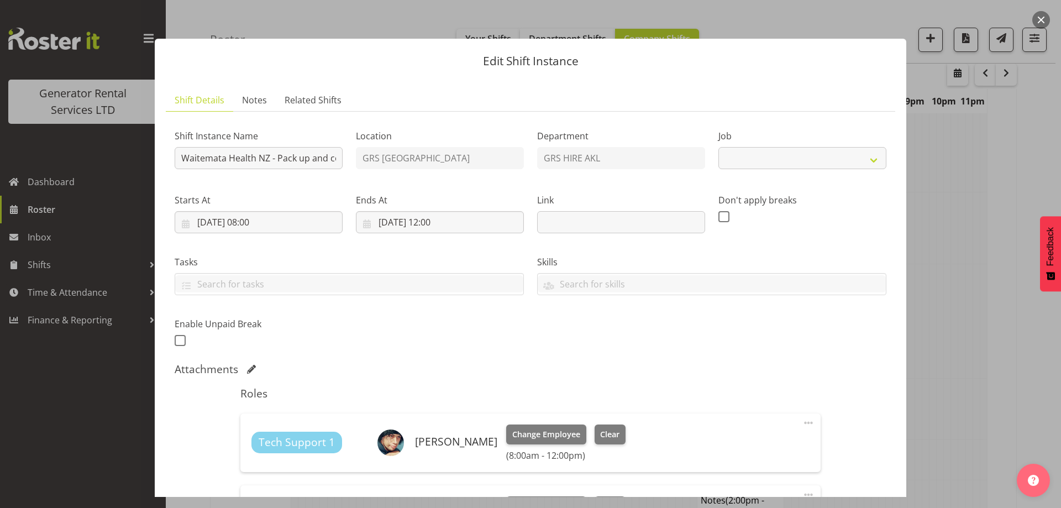
select select "9"
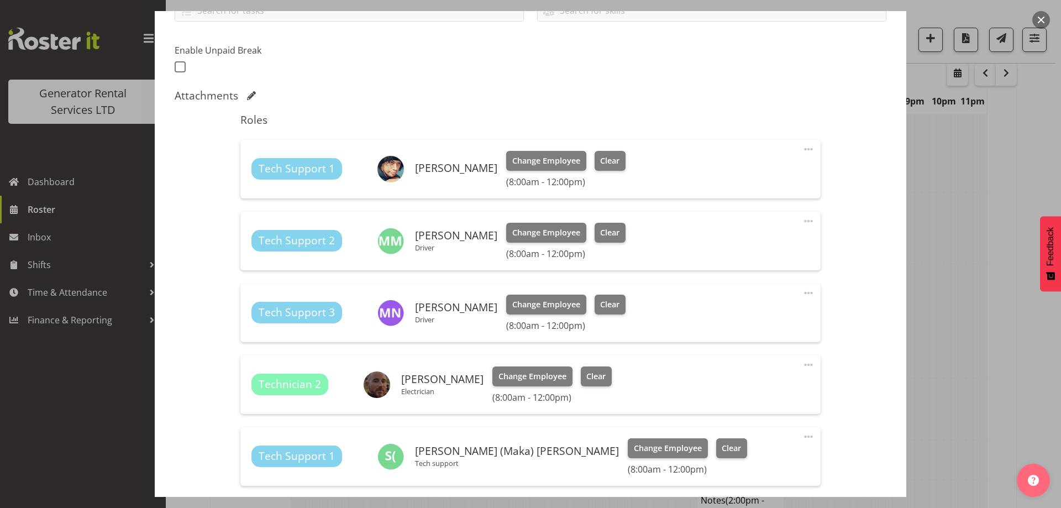
scroll to position [276, 0]
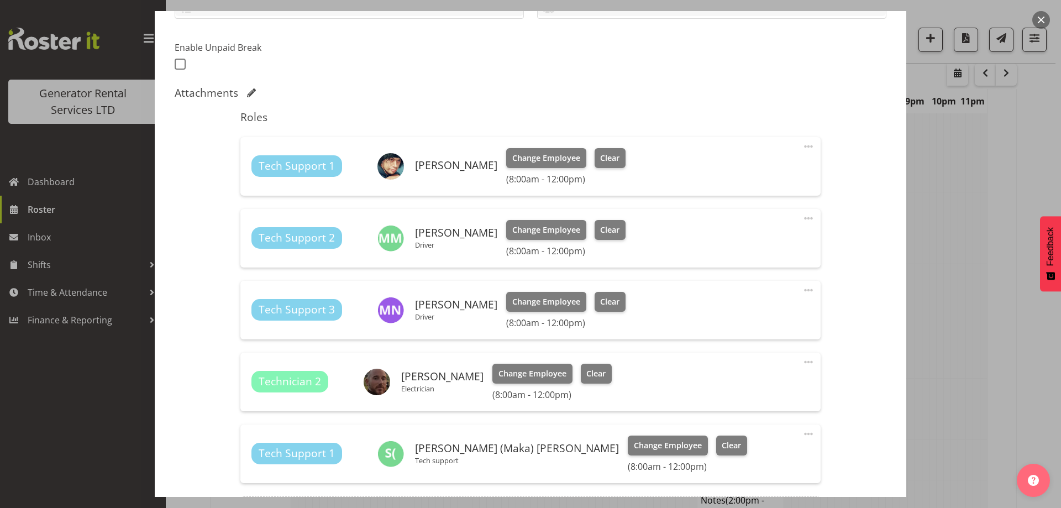
click at [984, 274] on div at bounding box center [530, 254] width 1061 height 508
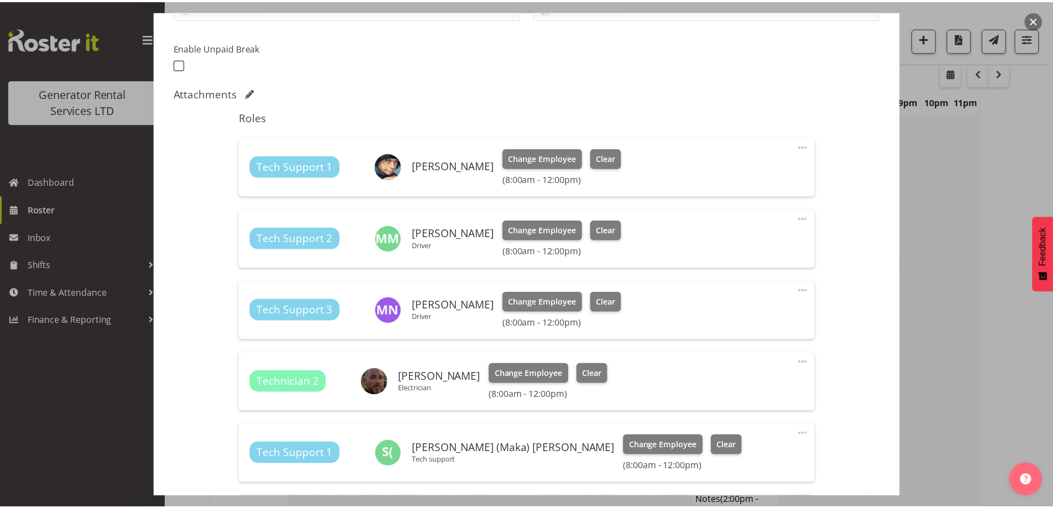
scroll to position [1639, 0]
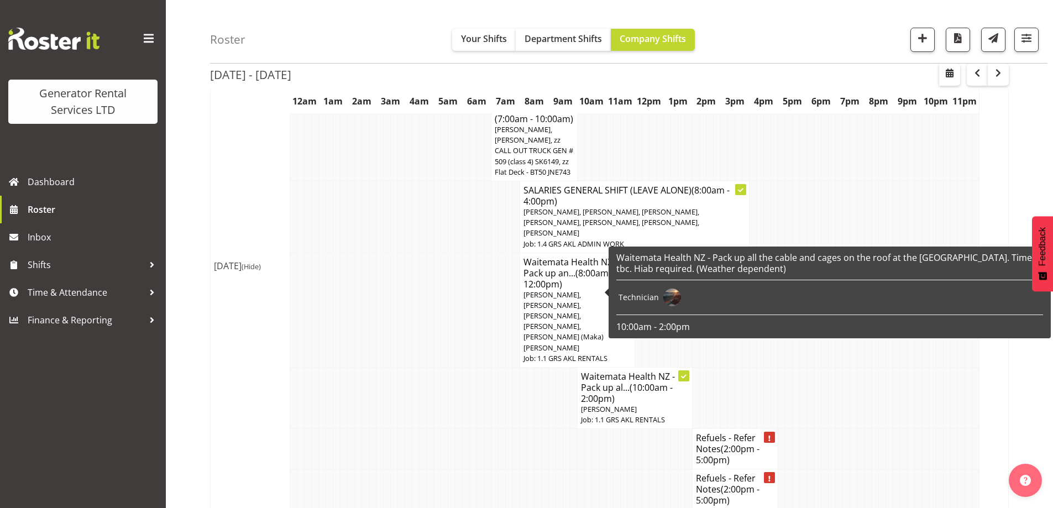
click at [623, 292] on td "Technician" at bounding box center [638, 297] width 45 height 23
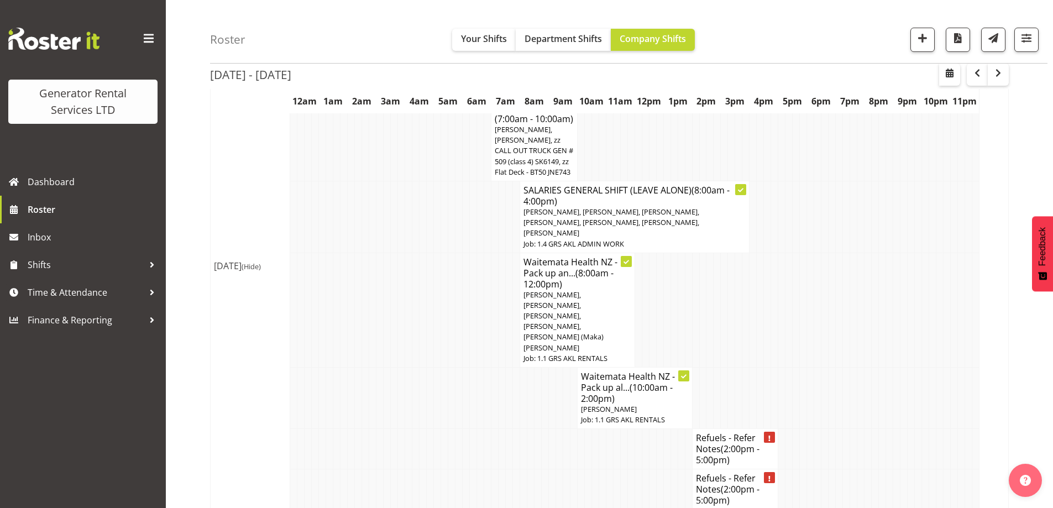
click at [522, 367] on td at bounding box center [522, 397] width 7 height 61
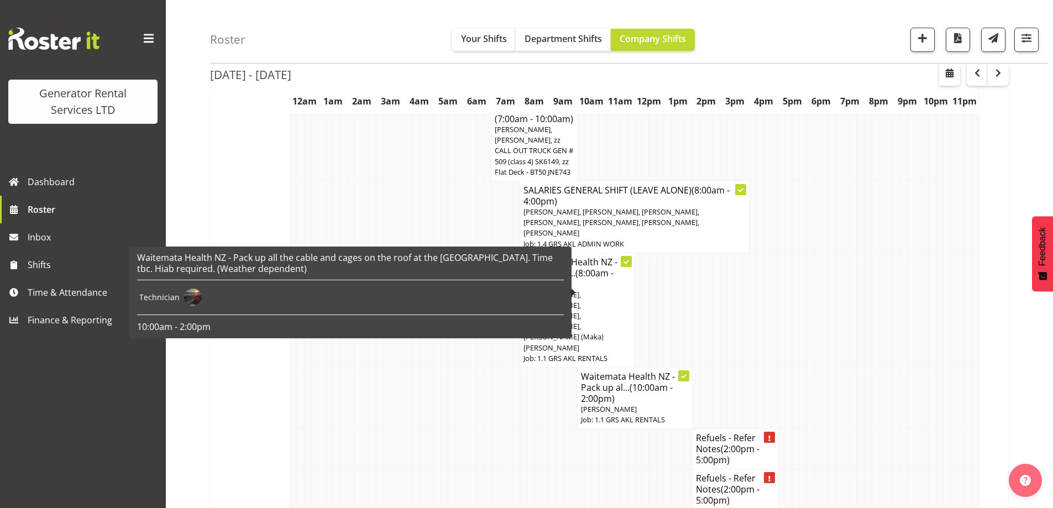
click at [604, 404] on span "[PERSON_NAME]" at bounding box center [609, 409] width 56 height 10
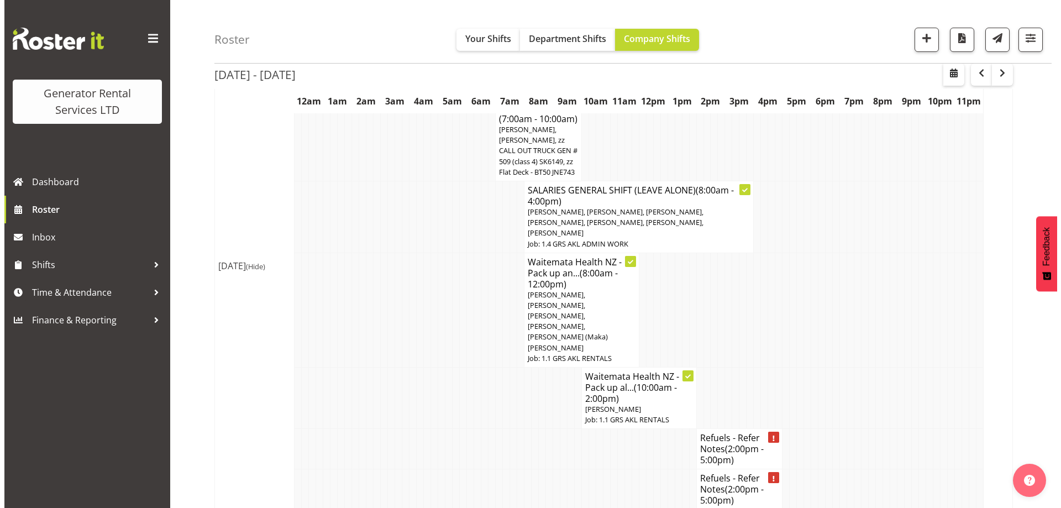
scroll to position [1628, 0]
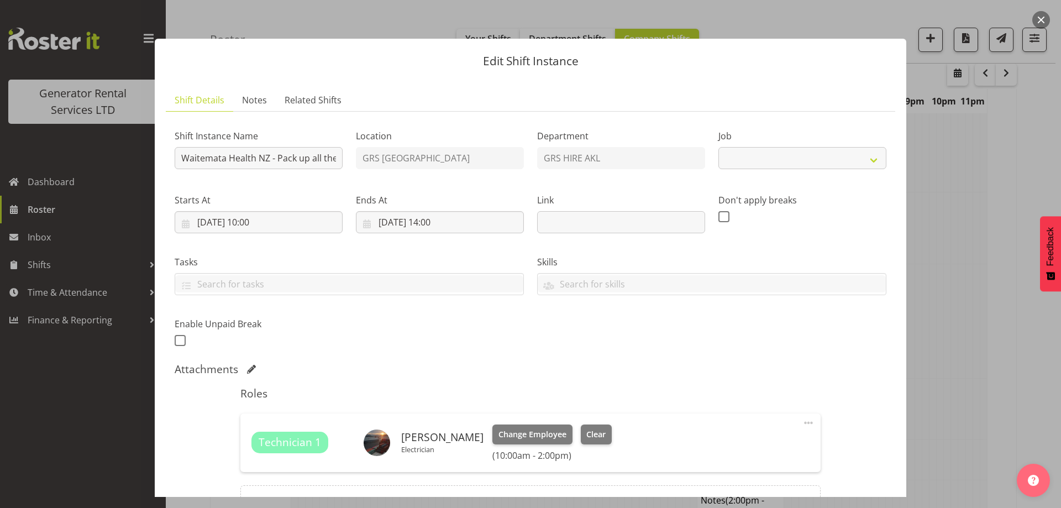
select select "9"
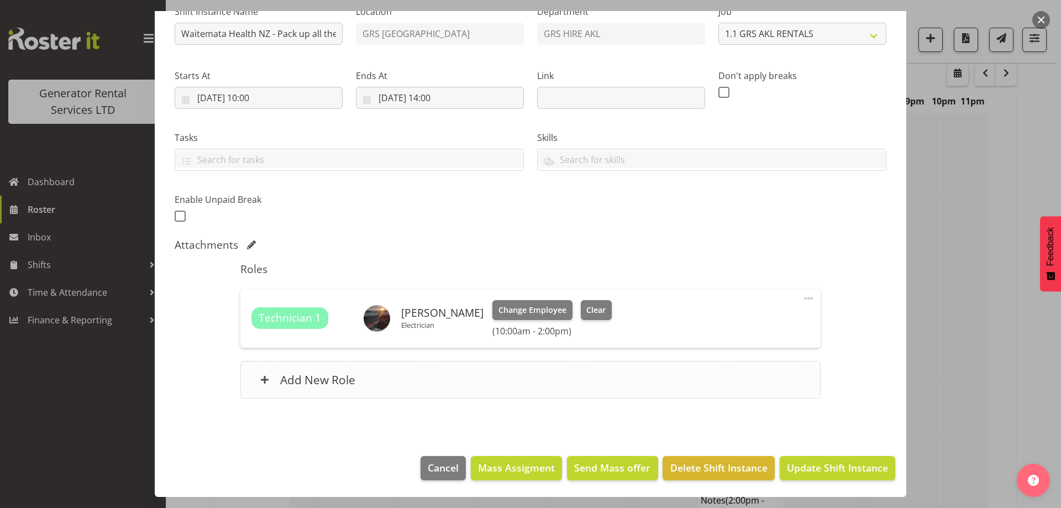
click at [410, 387] on div "Add New Role" at bounding box center [530, 380] width 580 height 38
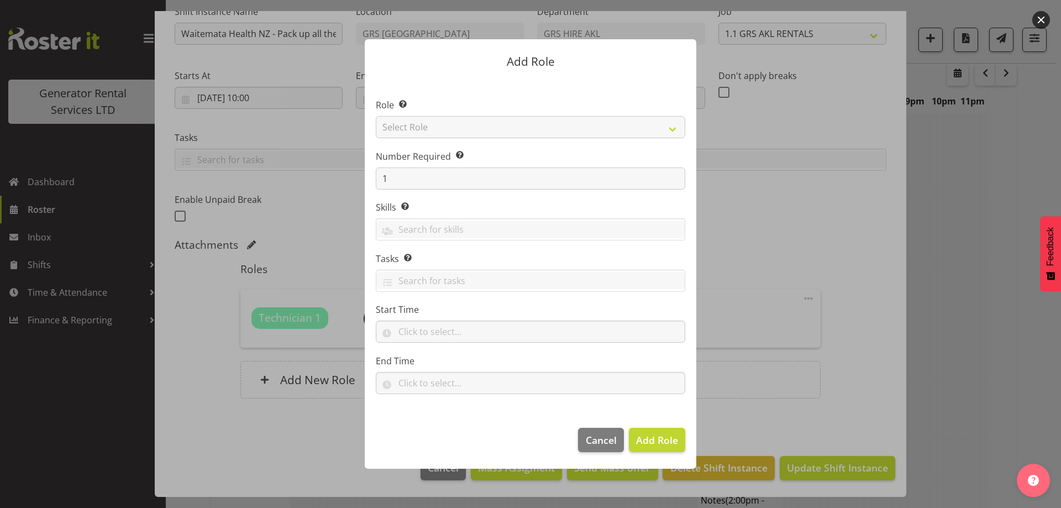
click at [608, 435] on div "Add Role Role Select the role you wish to add to the shift. Select Role Account…" at bounding box center [531, 254] width 354 height 485
click at [595, 438] on span "Cancel" at bounding box center [601, 440] width 31 height 14
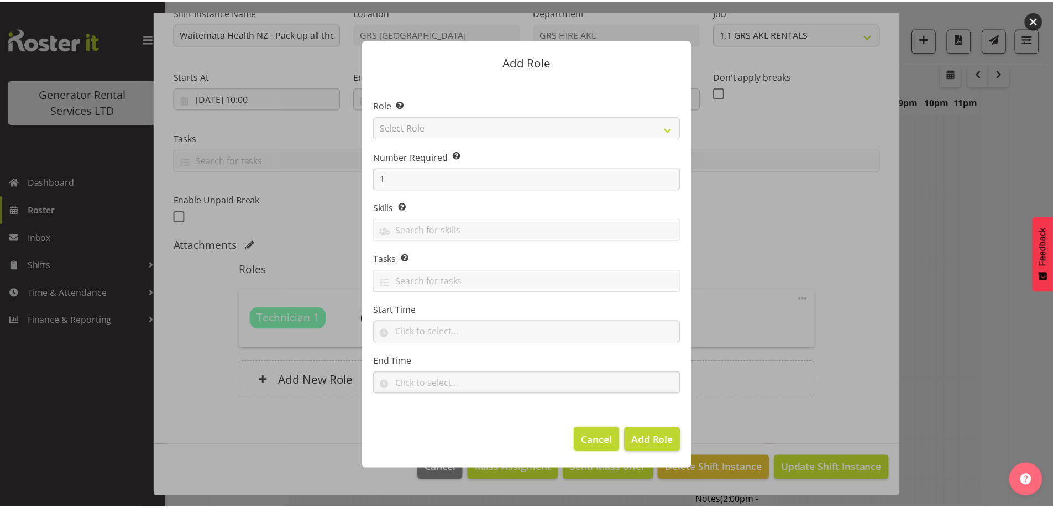
scroll to position [1639, 0]
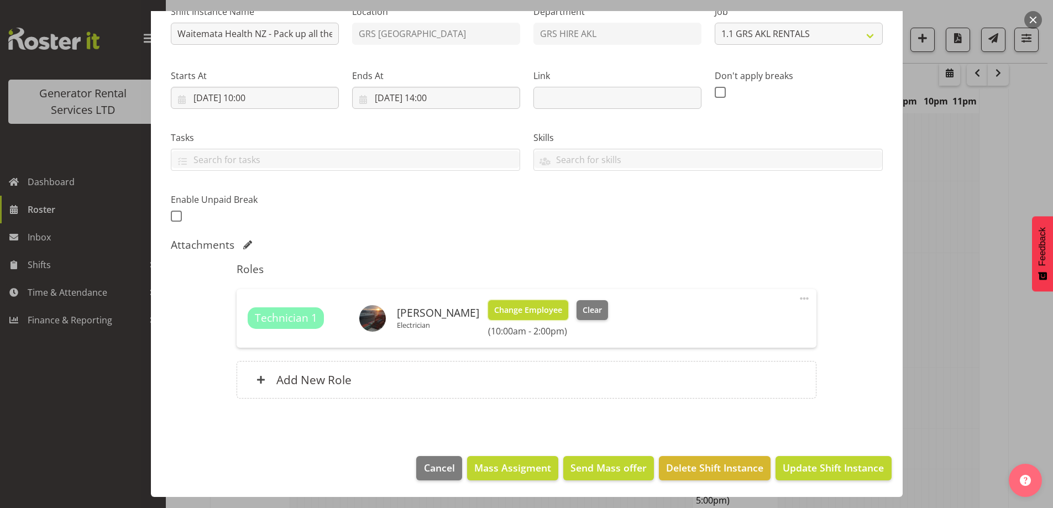
click at [536, 309] on span "Change Employee" at bounding box center [528, 310] width 68 height 12
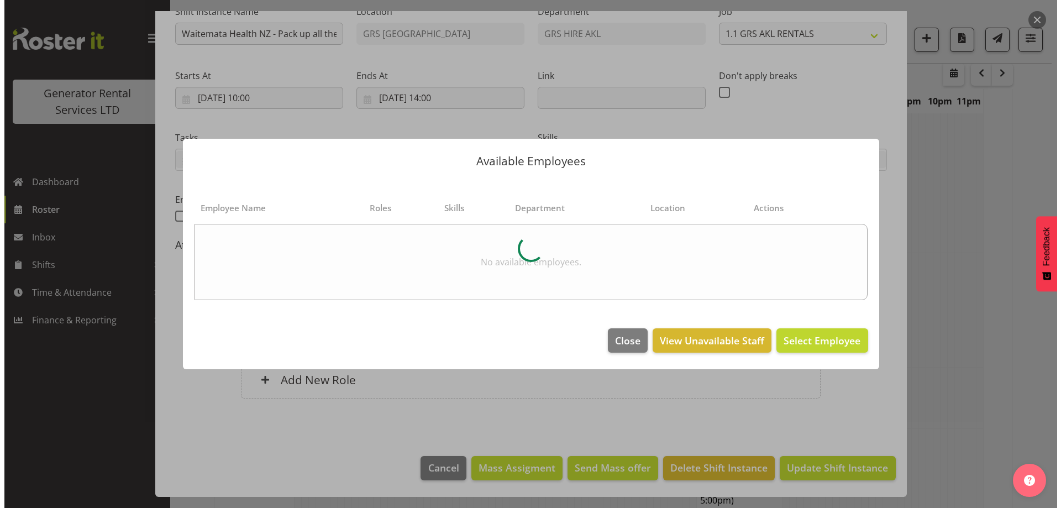
scroll to position [1628, 0]
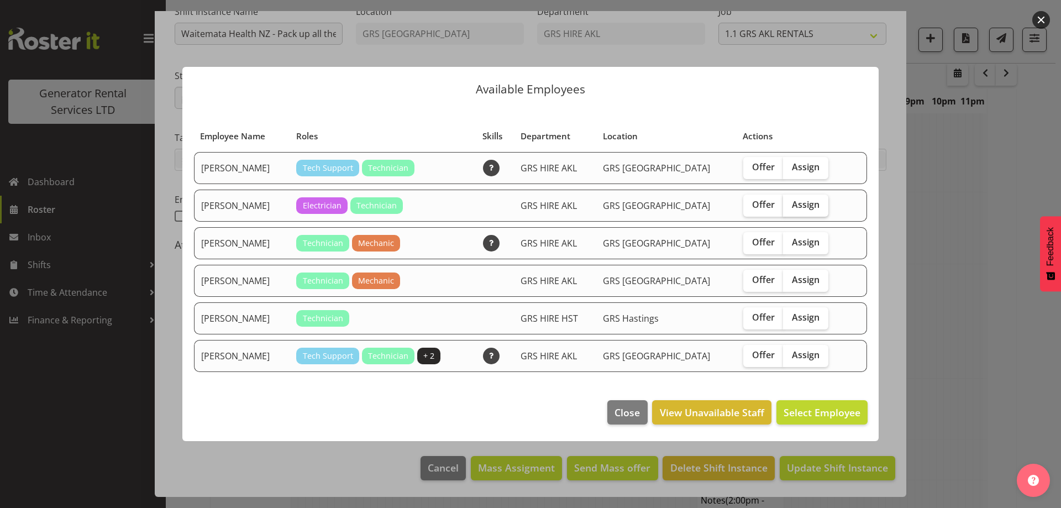
click at [805, 207] on span "Assign" at bounding box center [806, 204] width 28 height 11
click at [790, 207] on input "Assign" at bounding box center [786, 204] width 7 height 7
checkbox input "true"
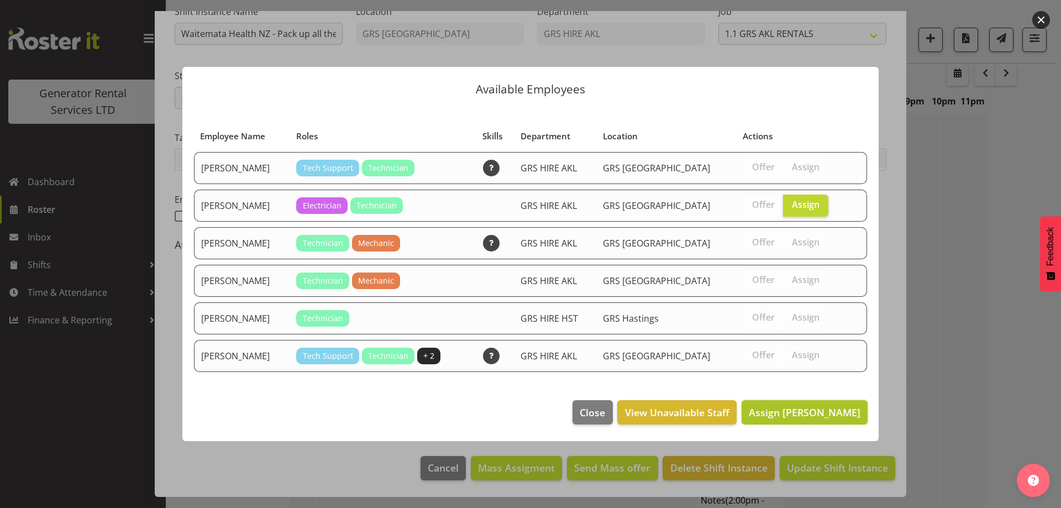
click at [833, 406] on span "Assign Daniel Watkinson" at bounding box center [805, 412] width 112 height 13
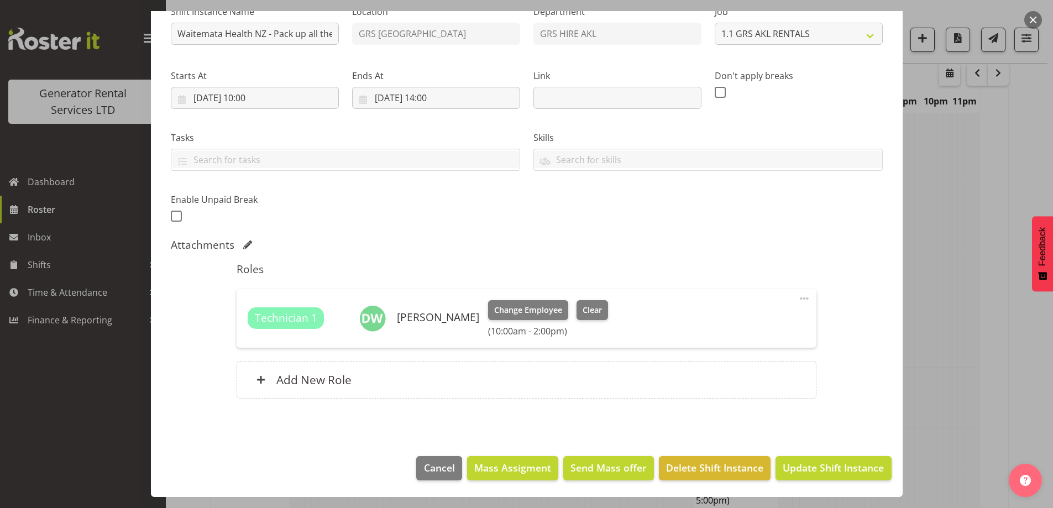
scroll to position [1971, 0]
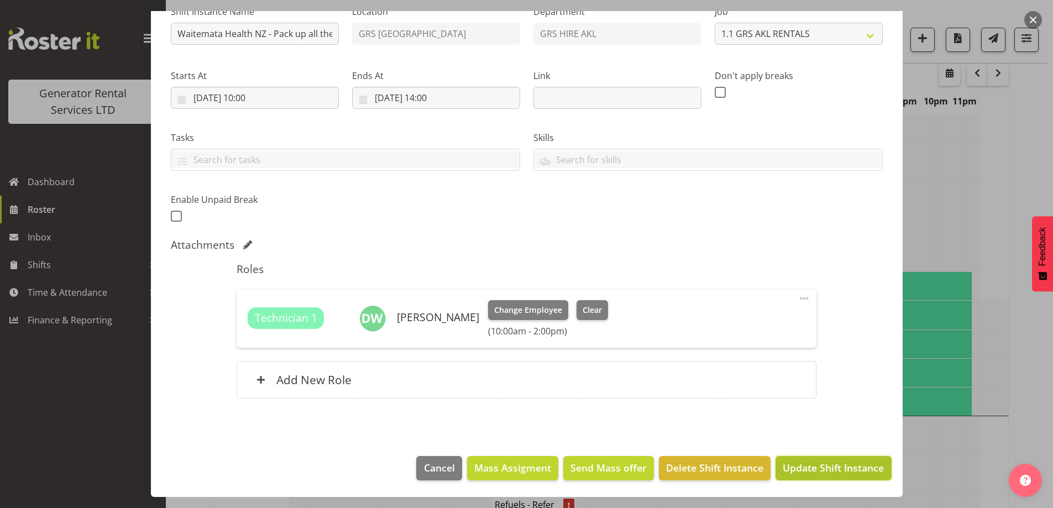
click at [847, 460] on span "Update Shift Instance" at bounding box center [832, 467] width 101 height 14
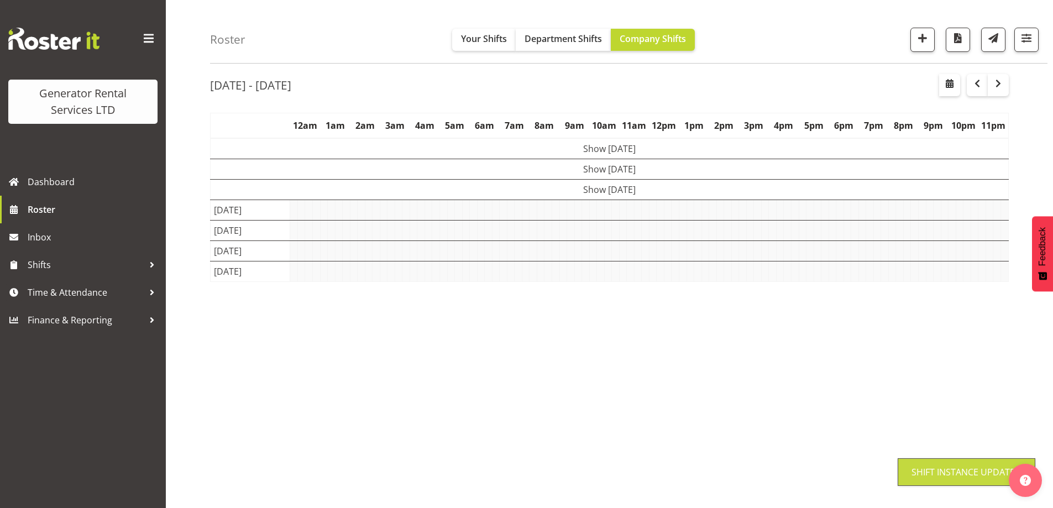
scroll to position [36, 0]
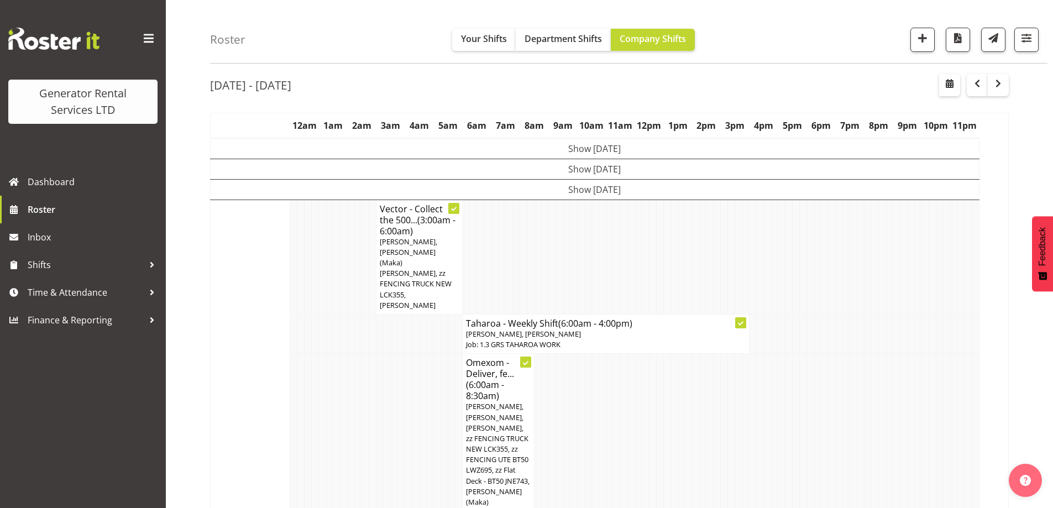
click at [384, 433] on td at bounding box center [387, 438] width 7 height 168
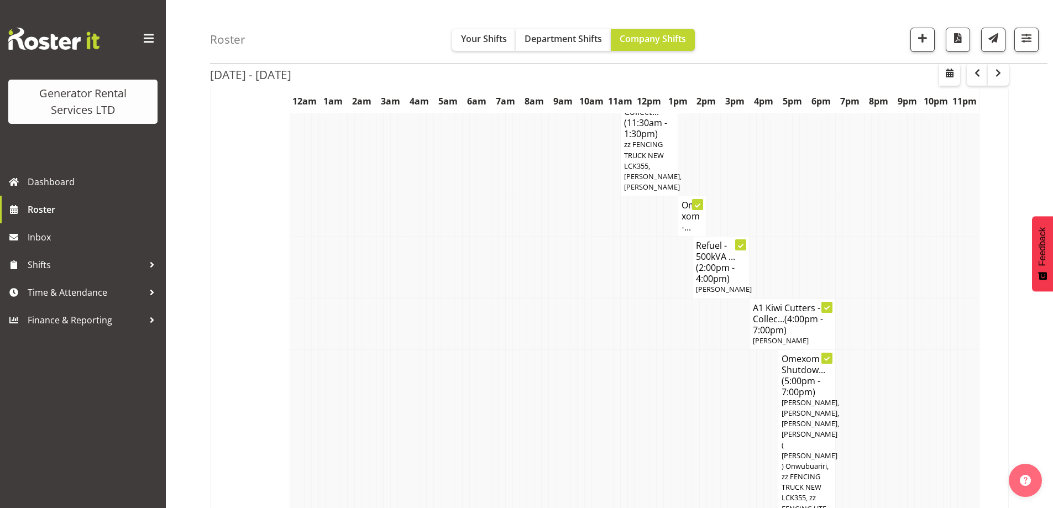
scroll to position [865, 0]
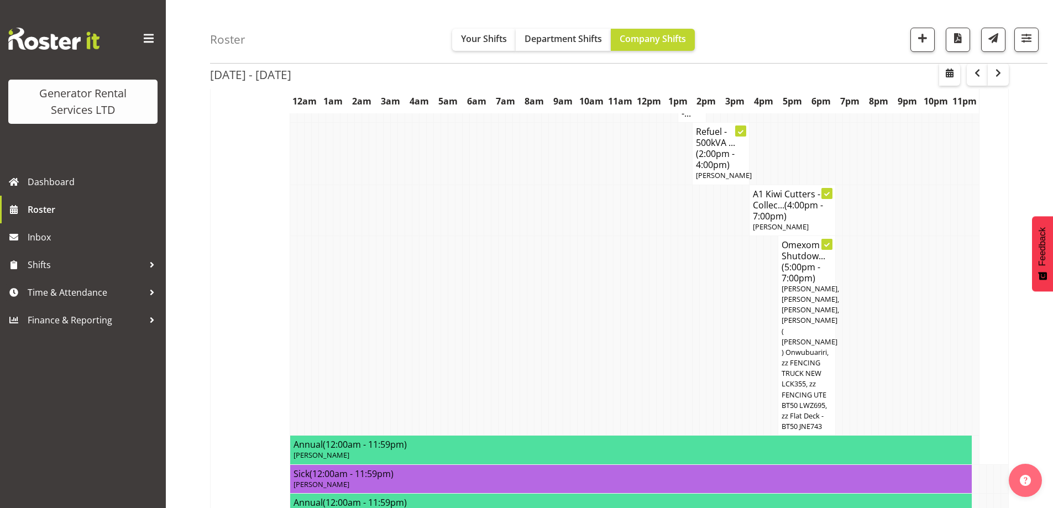
click at [613, 235] on td at bounding box center [616, 335] width 7 height 200
click at [471, 308] on td at bounding box center [473, 335] width 7 height 200
click at [73, 202] on span "Roster" at bounding box center [94, 209] width 133 height 17
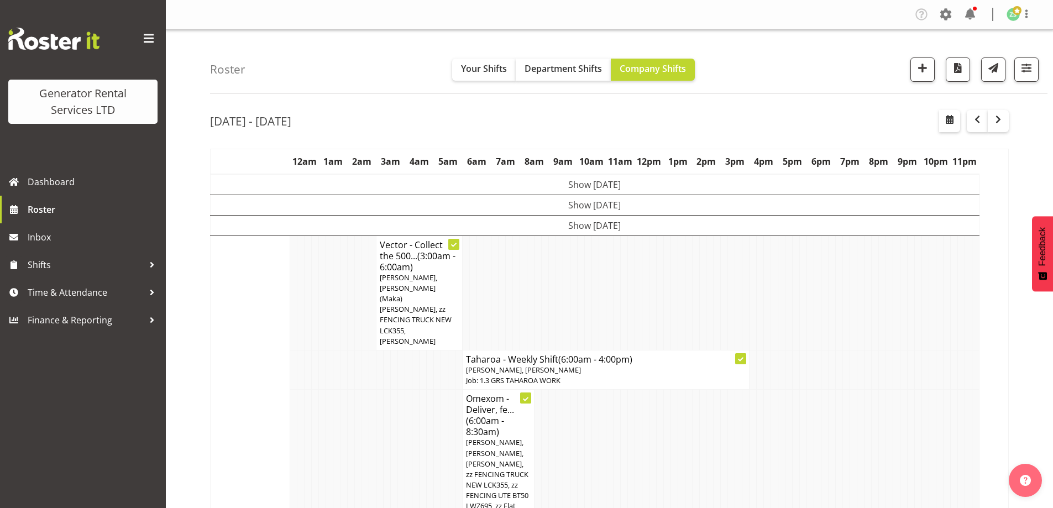
click at [332, 438] on td at bounding box center [329, 474] width 7 height 168
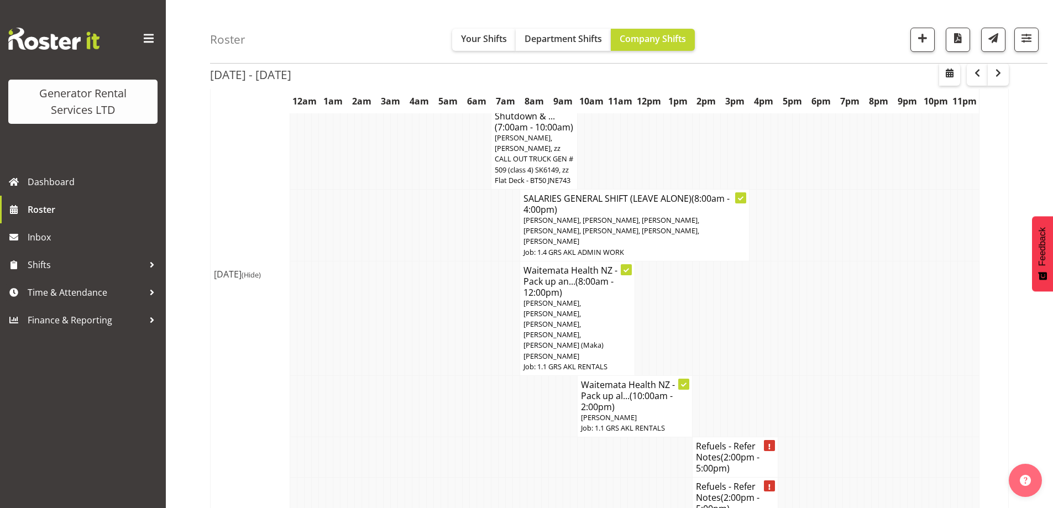
scroll to position [1658, 0]
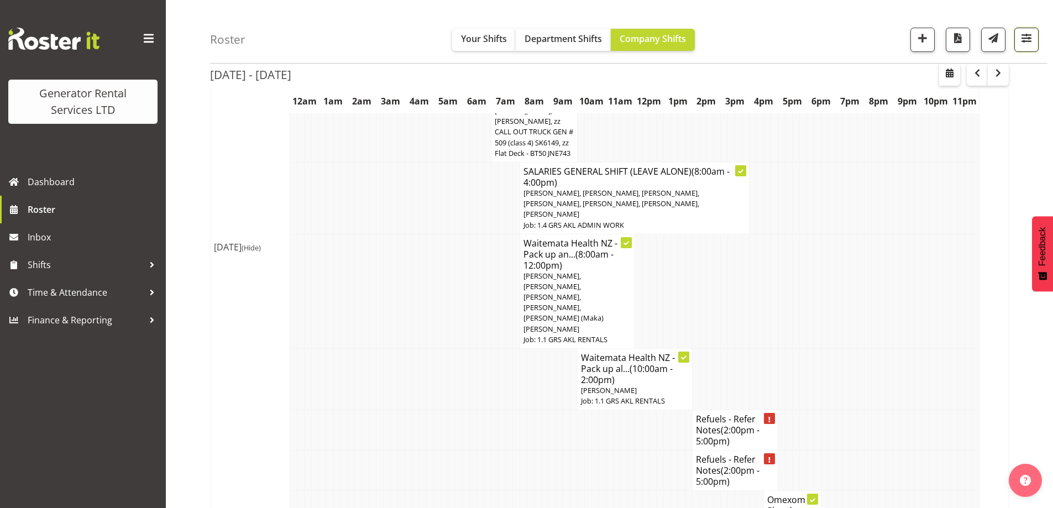
click at [1022, 36] on span "button" at bounding box center [1026, 38] width 14 height 14
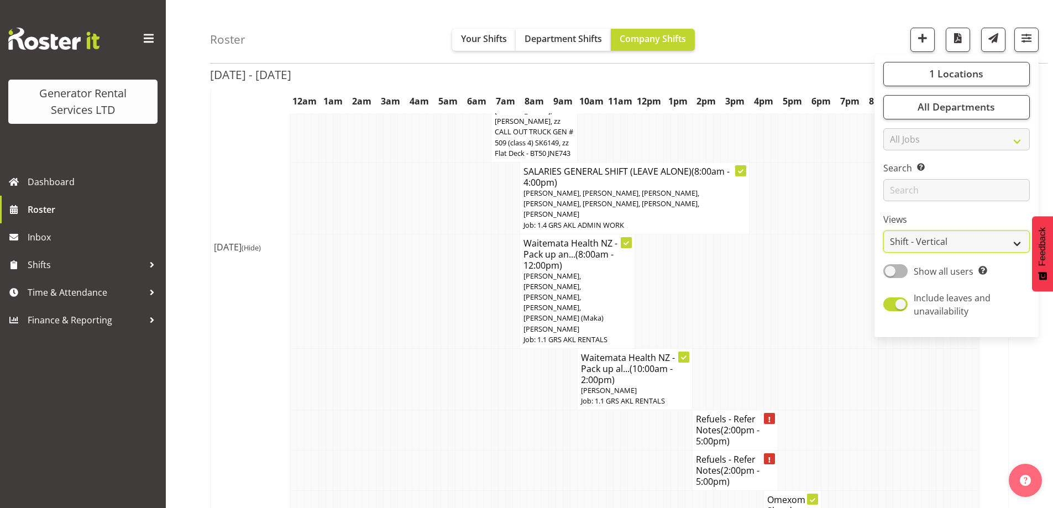
click at [959, 249] on select "Staff Role Shift - Horizontal Shift - Vertical Staff - Location" at bounding box center [956, 242] width 146 height 22
select select "role"
click at [884, 231] on select "Staff Role Shift - Horizontal Shift - Vertical Staff - Location" at bounding box center [956, 242] width 146 height 22
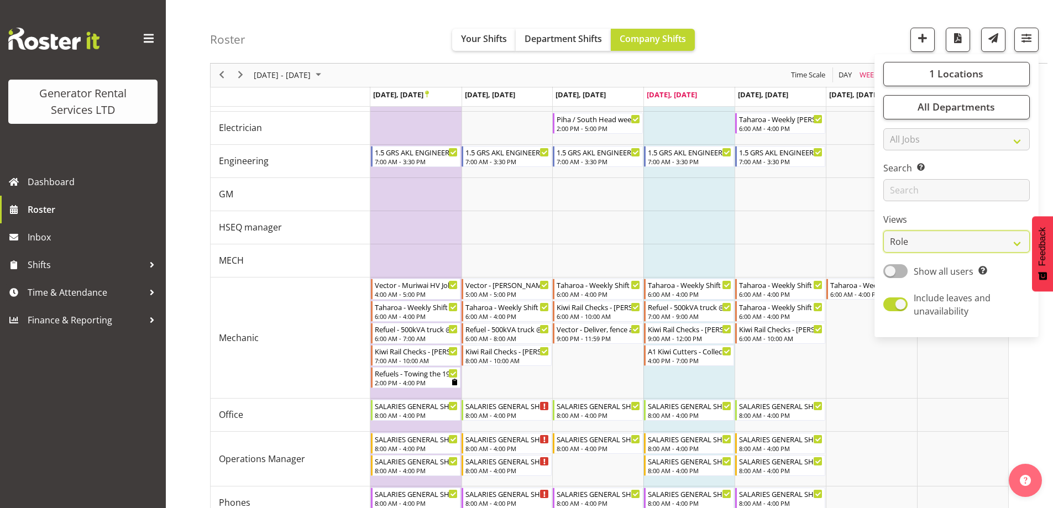
scroll to position [1111, 0]
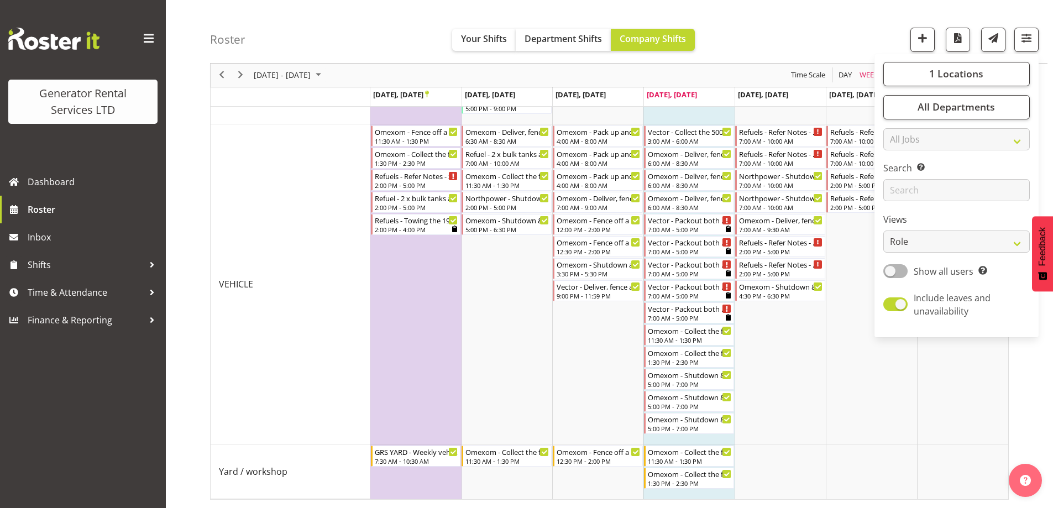
click at [871, 22] on div "Roster Your Shifts Department Shifts Company Shifts 1 Locations Clear GRS [GEOG…" at bounding box center [628, 32] width 837 height 64
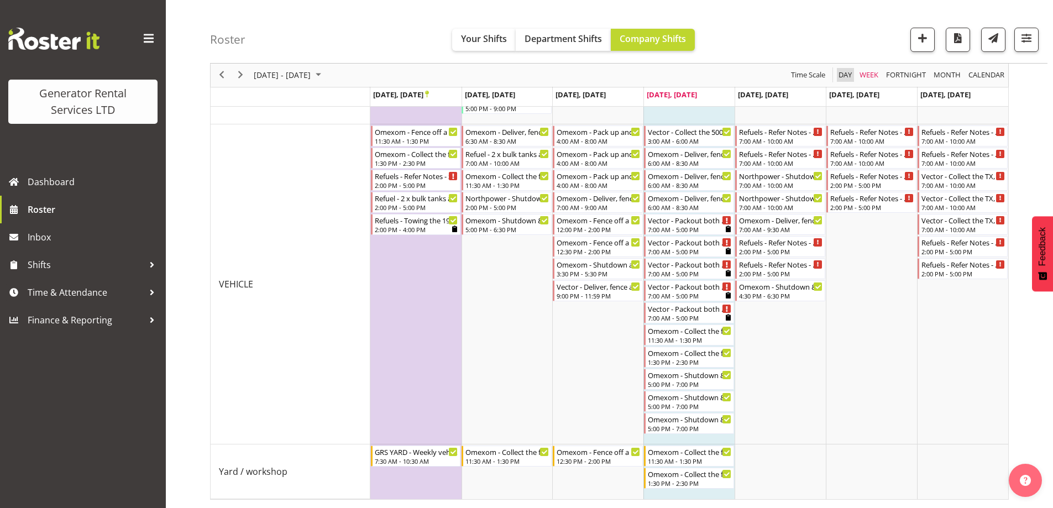
click at [846, 71] on span "Day" at bounding box center [844, 76] width 15 height 14
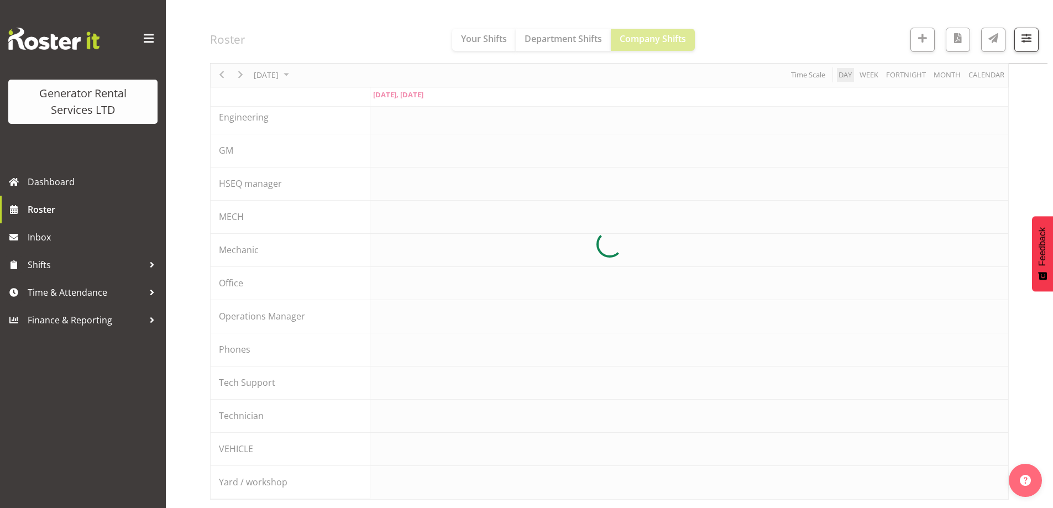
scroll to position [120, 0]
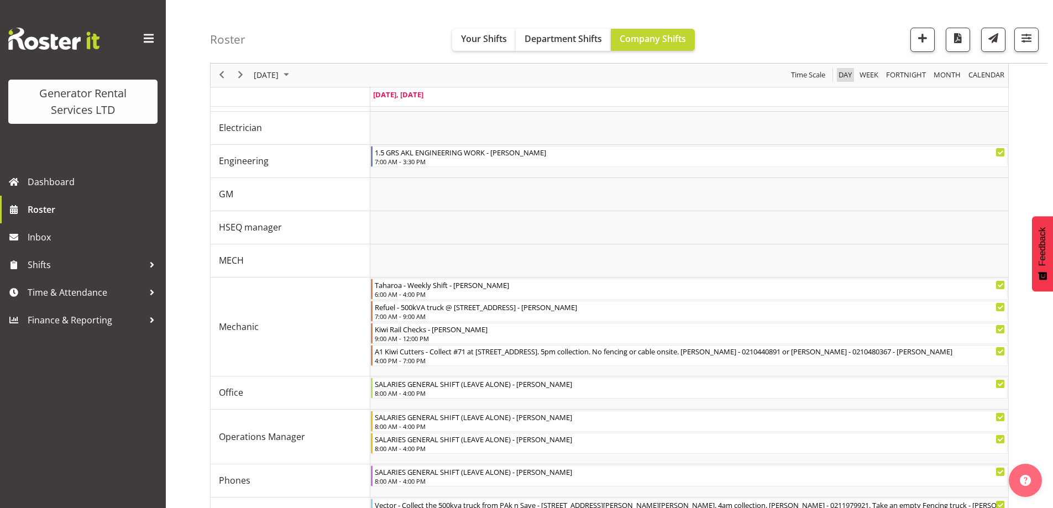
scroll to position [957, 0]
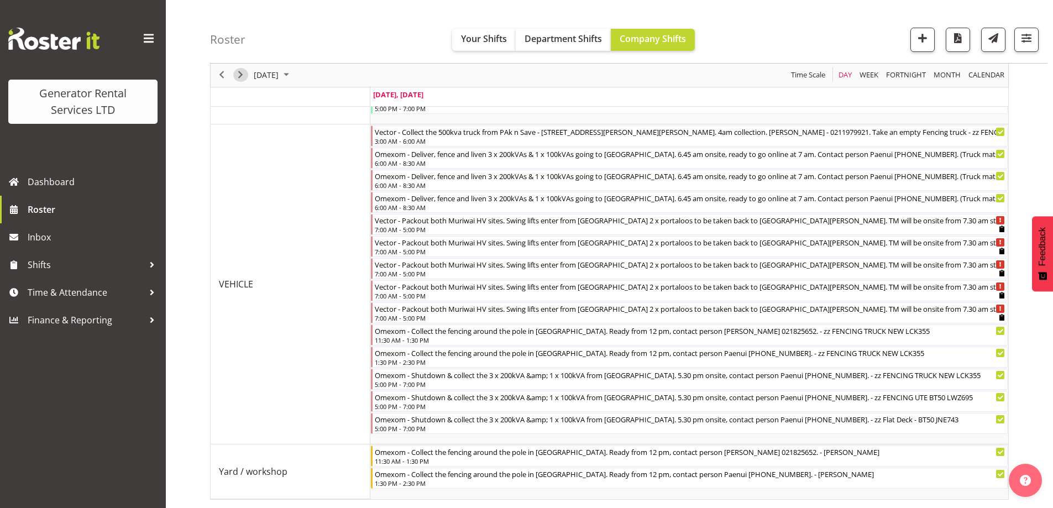
click at [244, 76] on span "Next" at bounding box center [240, 76] width 13 height 14
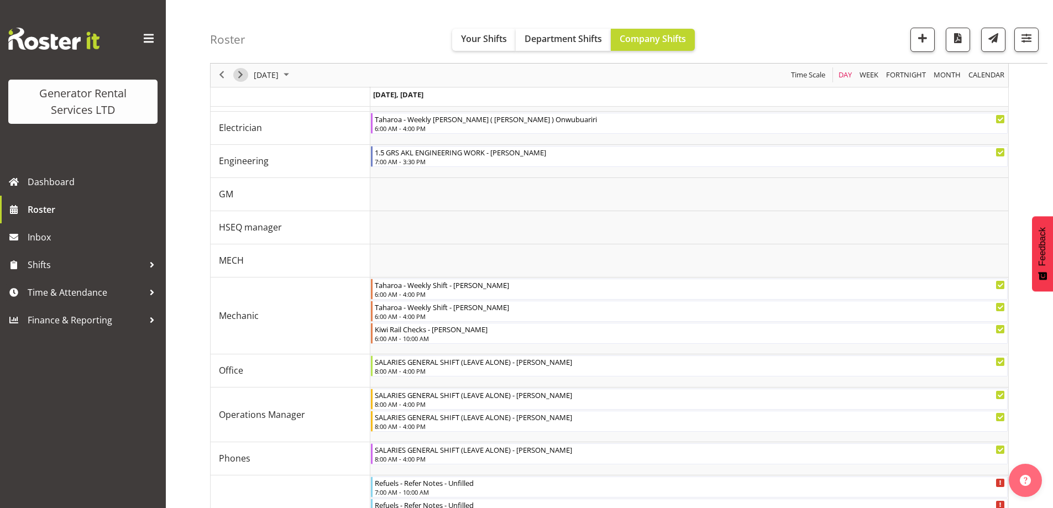
scroll to position [736, 0]
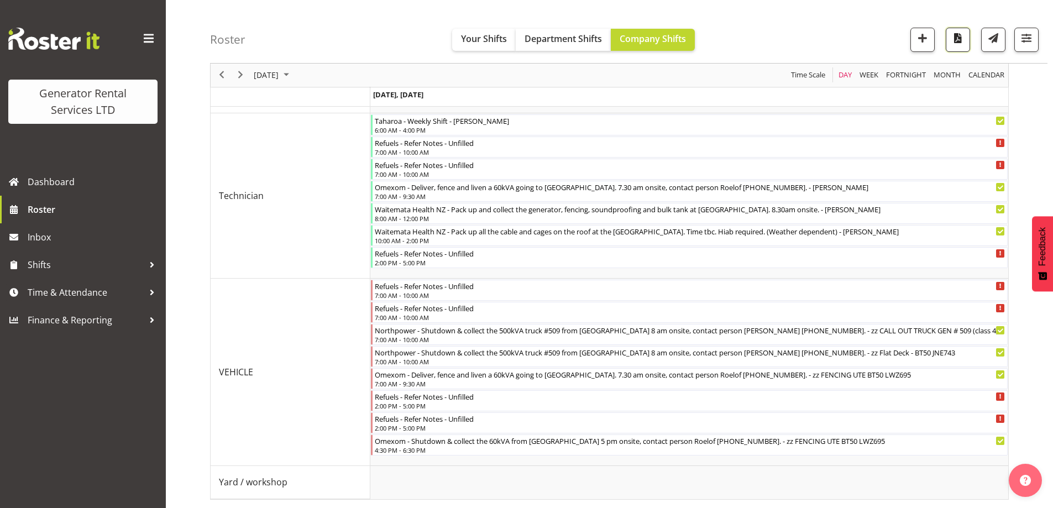
click at [957, 34] on span "button" at bounding box center [957, 38] width 14 height 14
click at [71, 211] on span "Roster" at bounding box center [94, 209] width 133 height 17
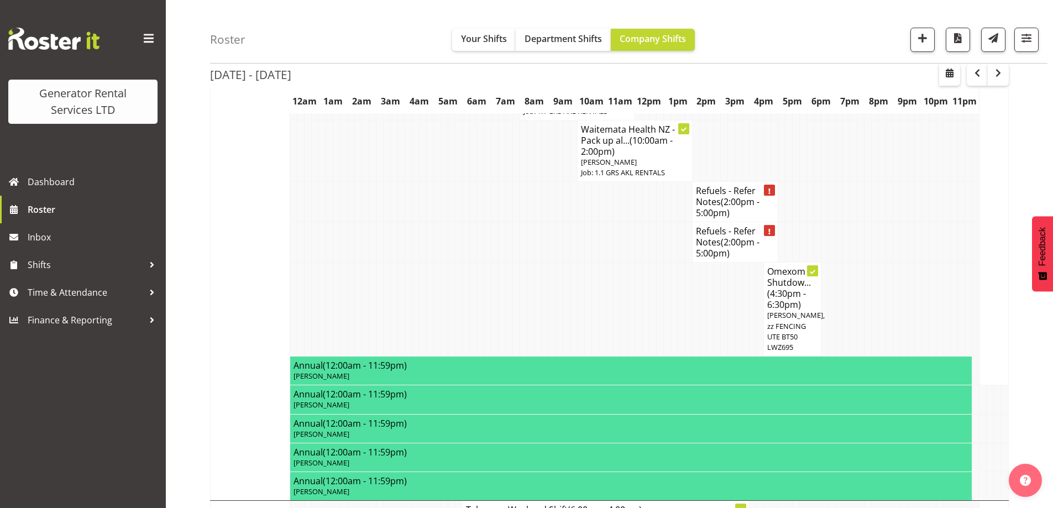
scroll to position [1934, 0]
